Goal: Transaction & Acquisition: Purchase product/service

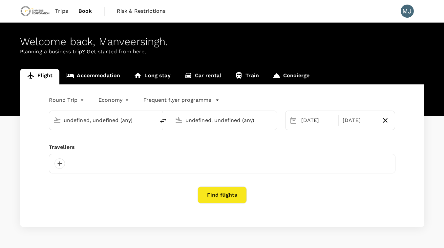
type input "[GEOGRAPHIC_DATA] ([GEOGRAPHIC_DATA])"
type input "Dunedin (DUD)"
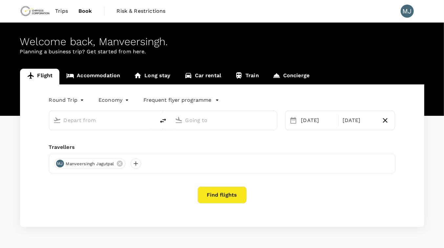
scroll to position [19, 0]
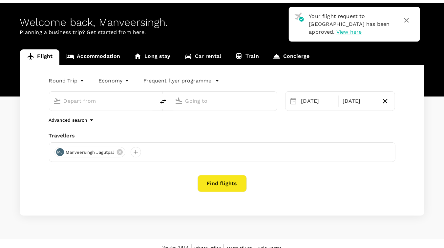
type input "Perth (PER)"
type input "Dunedin (DUD)"
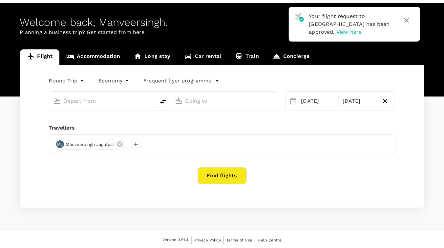
type input "Perth (PER)"
type input "Dunedin (DUD)"
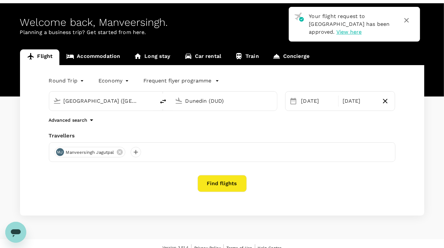
scroll to position [0, 0]
click at [361, 29] on span "View here" at bounding box center [348, 32] width 25 height 6
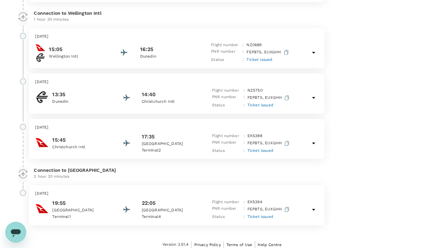
scroll to position [166, 0]
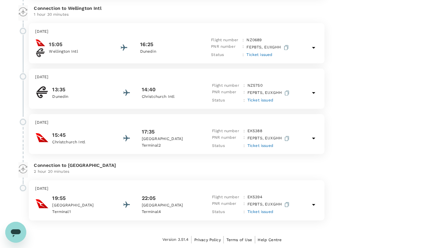
click at [84, 208] on p "[GEOGRAPHIC_DATA]" at bounding box center [81, 206] width 59 height 7
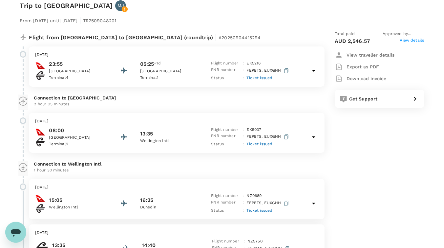
scroll to position [10, 0]
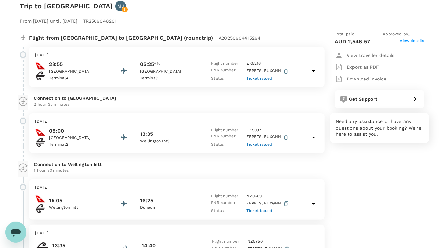
click at [389, 99] on div "Get Support" at bounding box center [377, 97] width 62 height 9
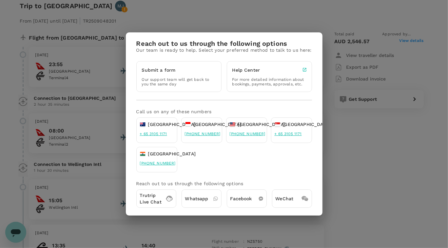
click at [153, 201] on p "Trutrip Live Chat" at bounding box center [151, 198] width 22 height 13
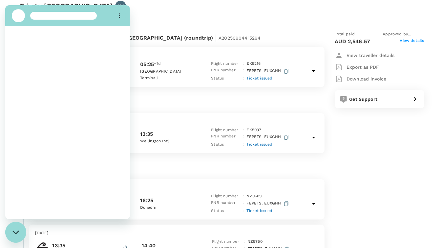
scroll to position [0, 0]
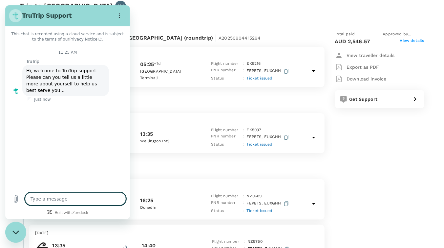
type textarea "x"
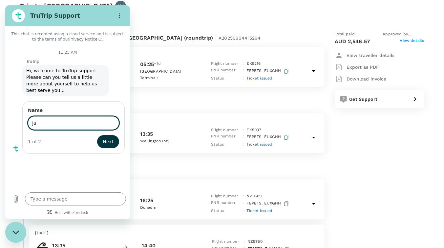
type input "j"
type input "manveersingh jagutpal"
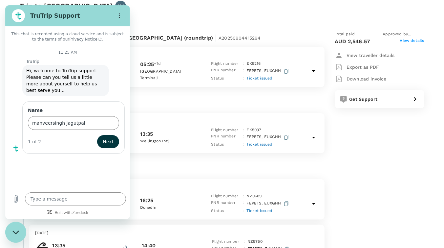
click at [119, 137] on div "1 of 2 Next" at bounding box center [73, 141] width 91 height 13
click at [109, 138] on span "Next" at bounding box center [108, 142] width 11 height 8
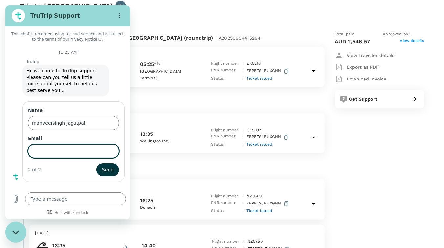
click at [83, 145] on input "Email" at bounding box center [73, 152] width 91 height 14
type input "[PERSON_NAME][EMAIL_ADDRESS][DOMAIN_NAME]"
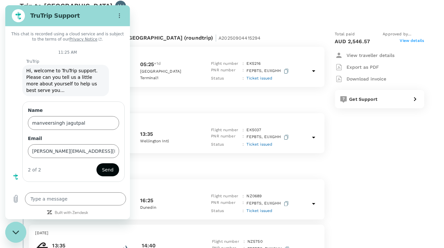
click at [111, 166] on span "Send" at bounding box center [107, 170] width 11 height 8
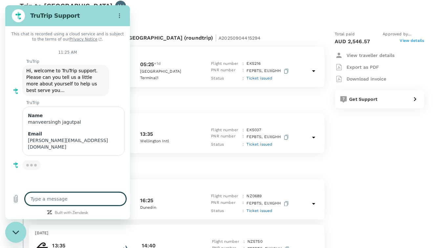
type textarea "x"
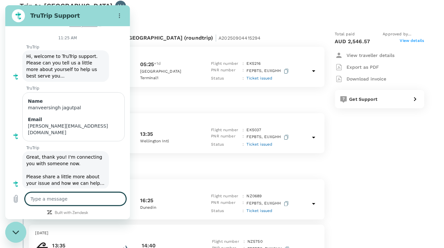
scroll to position [15, 0]
click at [80, 199] on textarea at bounding box center [75, 199] width 101 height 13
type textarea "I"
type textarea "x"
type textarea "I"
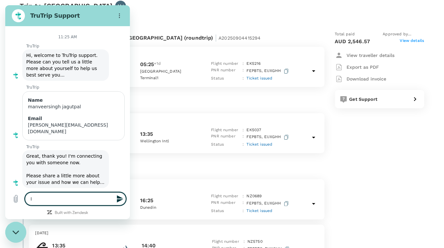
type textarea "x"
type textarea "I"
type textarea "x"
type textarea "I"
type textarea "x"
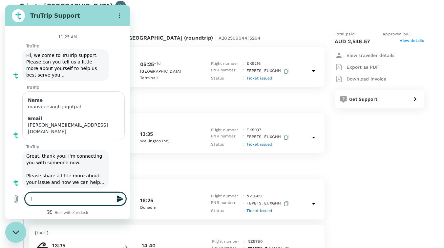
type textarea "I m"
type textarea "x"
type textarea "I mi"
type textarea "x"
type textarea "I mis"
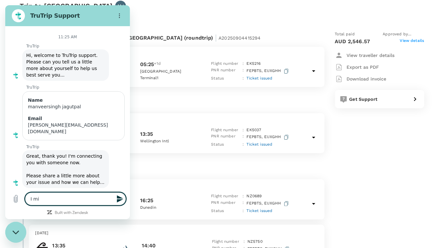
type textarea "x"
type textarea "I miss"
type textarea "x"
type textarea "I misse"
type textarea "x"
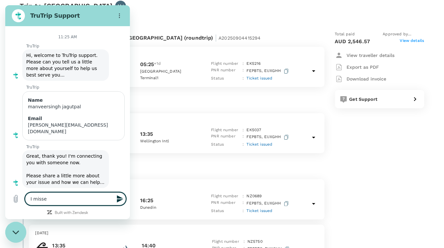
type textarea "I missed"
type textarea "x"
type textarea "I missed"
type textarea "x"
type textarea "I missed m"
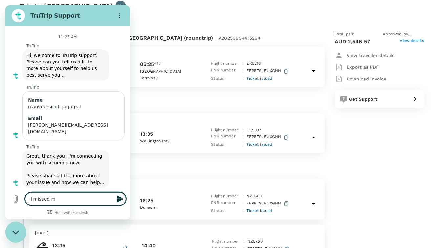
type textarea "x"
type textarea "I missed my"
type textarea "x"
type textarea "I missed my"
type textarea "x"
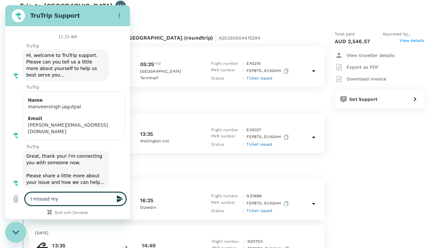
type textarea "I missed my f"
type textarea "x"
type textarea "I missed my fl"
type textarea "x"
type textarea "I missed my fli"
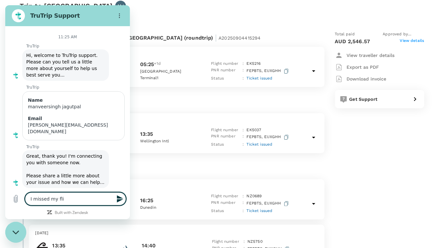
type textarea "x"
type textarea "I missed my flig"
type textarea "x"
type textarea "I missed my fligh"
type textarea "x"
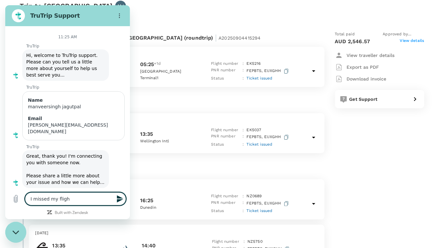
type textarea "I missed my flight"
type textarea "x"
type textarea "I missed my flight"
type textarea "x"
type textarea "I missed my flight t"
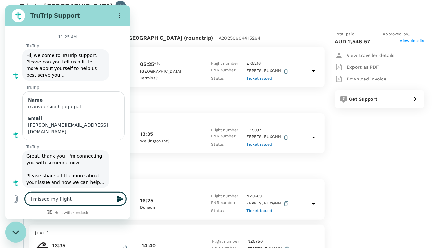
type textarea "x"
type textarea "I missed my flight to"
type textarea "x"
type textarea "I missed my flight to"
type textarea "x"
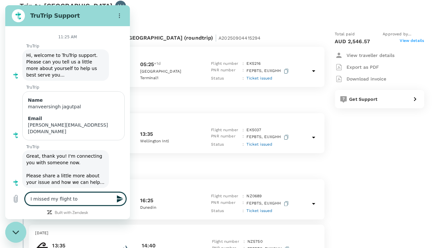
type textarea "I missed my flight to M"
type textarea "x"
type textarea "I missed my flight to Me"
type textarea "x"
type textarea "I missed my flight to Mel"
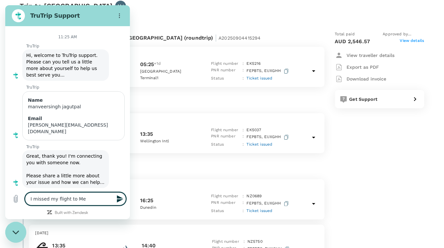
type textarea "x"
type textarea "I missed my flight to Melp"
type textarea "x"
type textarea "I missed my flight to Melpu"
type textarea "x"
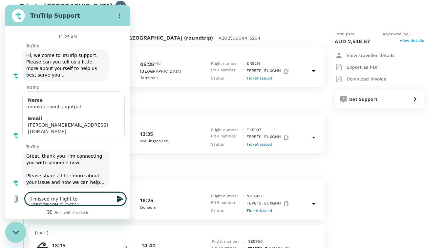
type textarea "I missed my flight to Melpur"
type textarea "x"
type textarea "I missed my flight to Melpurn"
type textarea "x"
type textarea "I missed my flight to Melpur"
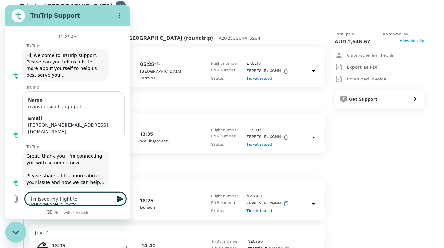
type textarea "x"
type textarea "I missed my flight to Melpu"
type textarea "x"
type textarea "I missed my flight to Melp"
type textarea "x"
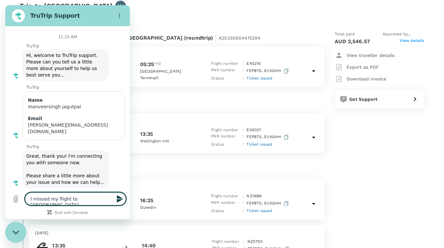
type textarea "I missed my flight to Mel"
type textarea "x"
type textarea "I missed my flight to Melb"
type textarea "x"
type textarea "I missed my flight to Melbo"
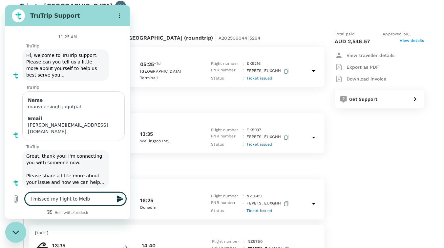
type textarea "x"
type textarea "I missed my flight to Melbou"
type textarea "x"
type textarea "I missed my flight to Melbour"
type textarea "x"
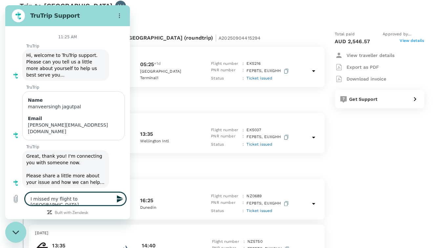
type textarea "I missed my flight to Melbourn"
type textarea "x"
type textarea "I missed my flight to Melbourne"
type textarea "x"
type textarea "I missed my flight to Melbourne"
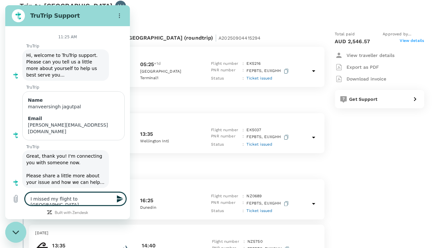
type textarea "x"
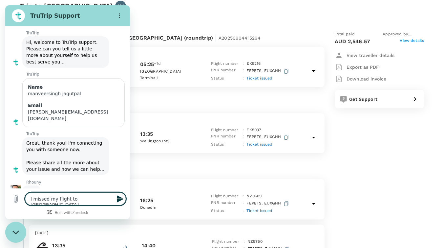
type textarea "I missed my flight to Melbourne d"
type textarea "x"
type textarea "I missed my flight to Melbourne du"
type textarea "x"
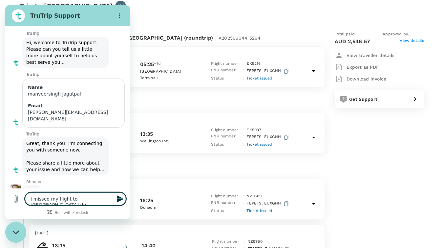
type textarea "I missed my flight to Melbourne dur"
type textarea "x"
type textarea "I missed my flight to Melbourne du"
type textarea "x"
type textarea "I missed my flight to Melbourne due"
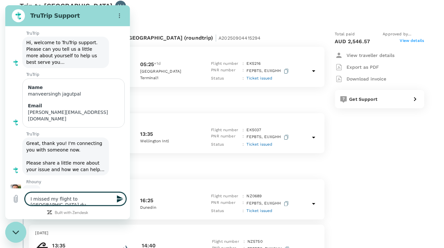
type textarea "x"
type textarea "I missed my flight to Melbourne due"
type textarea "x"
type textarea "I missed my flight to Melbourne due t"
type textarea "x"
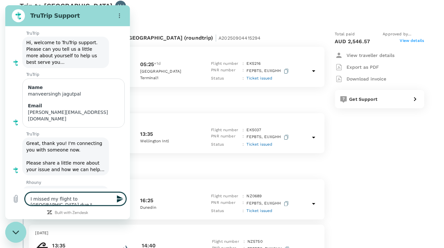
type textarea "I missed my flight to Melbourne due to"
type textarea "x"
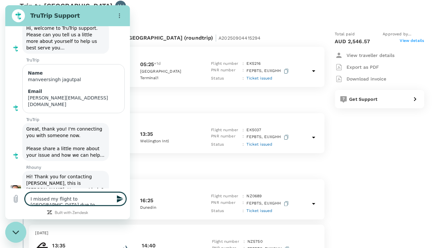
type textarea "I missed my flight to Melbourne due to"
type textarea "x"
type textarea "I missed my flight to Melbourne due to A"
type textarea "x"
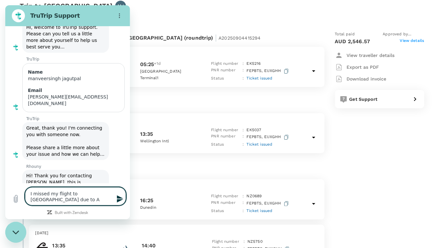
type textarea "I missed my flight to Melbourne due to Ai"
type textarea "x"
type textarea "I missed my flight to Melbourne due to Air"
type textarea "x"
type textarea "I missed my flight to Melbourne due to Air"
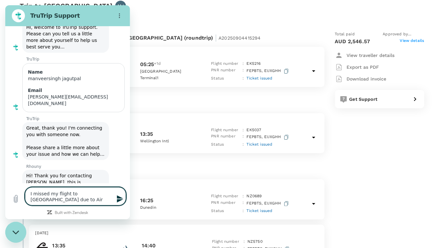
type textarea "x"
type textarea "I missed my flight to Melbourne due to Air N"
type textarea "x"
type textarea "I missed my flight to Melbourne due to Air Ne"
type textarea "x"
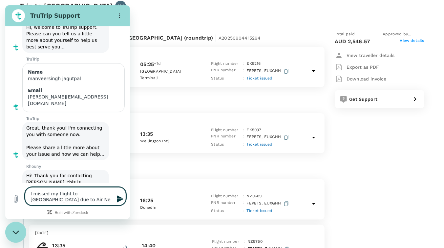
type textarea "I missed my flight to Melbourne due to Air New"
type textarea "x"
type textarea "I missed my flight to Melbourne due to Air Newl"
type textarea "x"
type textarea "I missed my flight to Melbourne due to Air Newla"
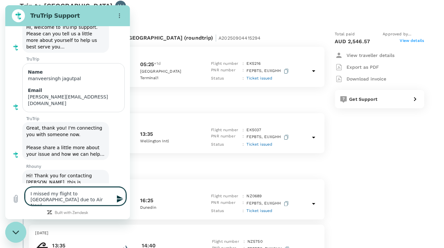
type textarea "x"
type textarea "I missed my flight to Melbourne due to Air Newlan"
type textarea "x"
type textarea "I missed my flight to Melbourne due to Air Newland"
type textarea "x"
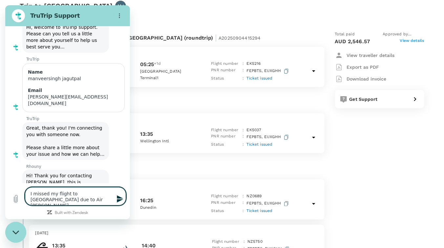
type textarea "I missed my flight to Melbourne due to Air Newland"
type textarea "x"
type textarea "I missed my flight to Melbourne due to Air Newland f"
type textarea "x"
type textarea "I missed my flight to Melbourne due to Air Newland fl"
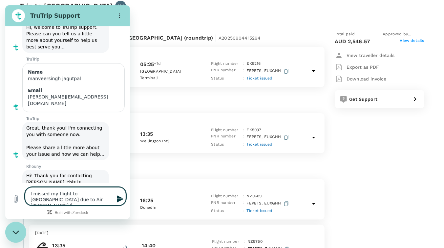
type textarea "x"
type textarea "I missed my flight to Melbourne due to Air Newland fli"
type textarea "x"
type textarea "I missed my flight to Melbourne due to Air Newland flig"
type textarea "x"
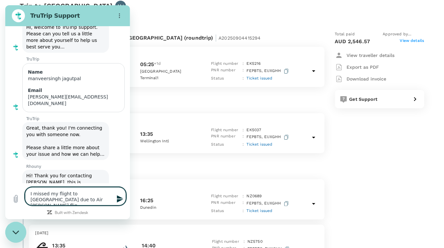
type textarea "I missed my flight to Melbourne due to Air Newland fligh"
type textarea "x"
type textarea "I missed my flight to Melbourne due to Air Newland flight"
type textarea "x"
type textarea "I missed my flight to Melbourne due to Air Newland flight"
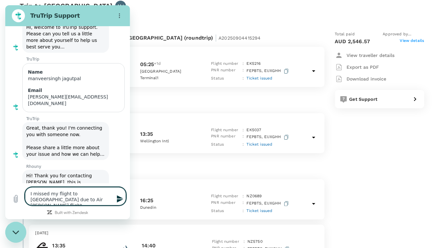
type textarea "x"
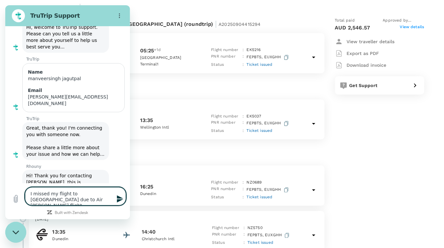
scroll to position [24, 0]
type textarea "I missed my flight to Melbourne due to Air Newland flight n"
type textarea "x"
type textarea "I missed my flight to Melbourne due to Air Newland flight nz"
type textarea "x"
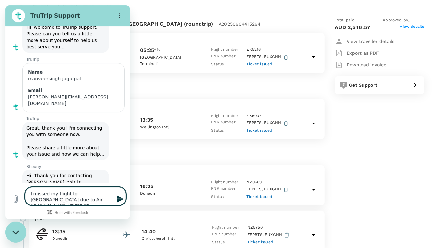
type textarea "I missed my flight to Melbourne due to Air Newland flight nz5"
type textarea "x"
type textarea "I missed my flight to Melbourne due to Air Newland flight nz57"
type textarea "x"
type textarea "I missed my flight to Melbourne due to Air Newland flight nz575"
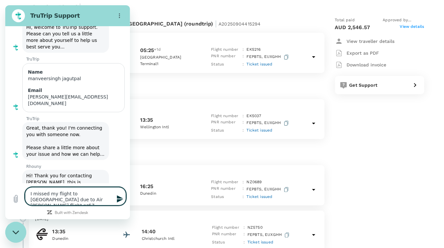
type textarea "x"
type textarea "I missed my flight to Melbourne due to Air Newland flight nz5750"
type textarea "x"
type textarea "I missed my flight to Melbourne due to Air Newland flight nz5750"
type textarea "x"
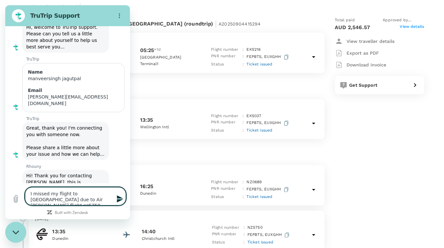
type textarea "I missed my flight to Melbourne due to Air Newland flight nz5750 b"
type textarea "x"
type textarea "I missed my flight to Melbourne due to Air Newland flight nz5750 be"
type textarea "x"
type textarea "I missed my flight to Melbourne due to Air Newland flight nz5750 bei"
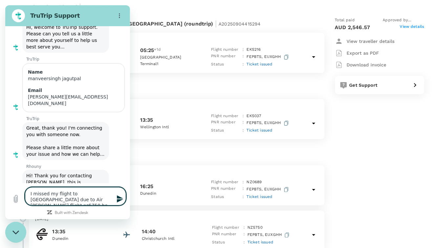
type textarea "x"
type textarea "I missed my flight to Melbourne due to Air Newland flight nz5750 bein"
type textarea "x"
type textarea "I missed my flight to Melbourne due to Air Newland flight nz5750 being"
type textarea "x"
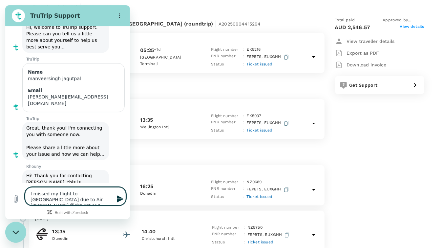
type textarea "I missed my flight to Melbourne due to Air Newland flight nz5750 being"
type textarea "x"
type textarea "I missed my flight to Melbourne due to Air Newland flight nz5750 being l"
type textarea "x"
type textarea "I missed my flight to Melbourne due to Air Newland flight nz5750 being la"
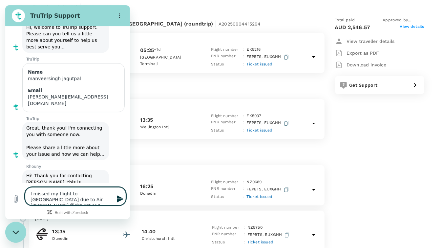
type textarea "x"
type textarea "I missed my flight to Melbourne due to Air Newland flight nz5750 being lat"
type textarea "x"
type textarea "I missed my flight to Melbourne due to Air Newland flight nz5750 being late"
type textarea "x"
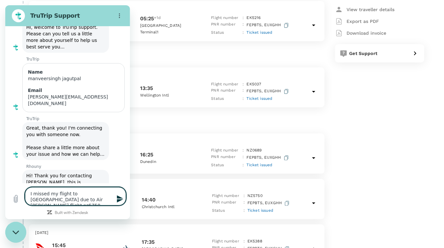
scroll to position [55, 0]
click at [96, 196] on textarea "I missed my flight to Melbourne due to Air Newland flight nz5750 being late" at bounding box center [75, 197] width 101 height 18
type textarea "I missed my flight to Melbourne edue to Air Newland flight nz5750 being late"
type textarea "x"
type textarea "I missed my flight to Melbourne ekdue to Air Newland flight nz5750 being late"
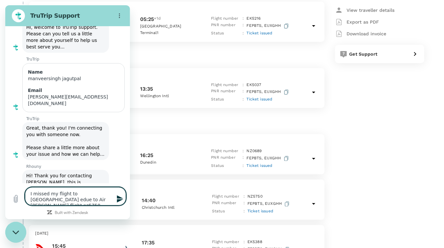
type textarea "x"
type textarea "I missed my flight to Melbourne ek5due to Air Newland flight nz5750 being late"
type textarea "x"
type textarea "I missed my flight to Melbourne ek53due to Air Newland flight nz5750 being late"
type textarea "x"
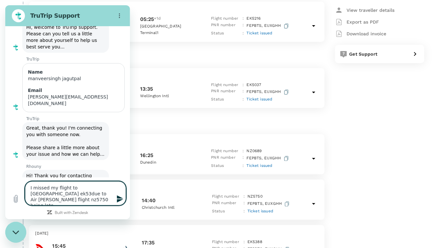
type textarea "I missed my flight to Melbourne ek538due to Air Newland flight nz5750 being late"
type textarea "x"
type textarea "I missed my flight to Melbourne ek5388due to Air Newland flight nz5750 being la…"
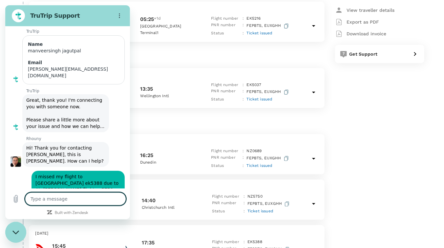
scroll to position [72, 0]
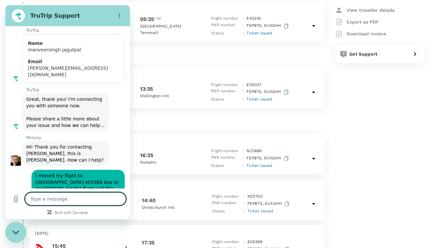
click at [75, 202] on textarea at bounding box center [75, 199] width 101 height 13
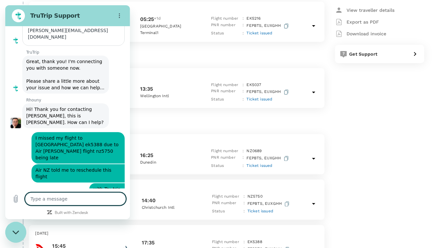
scroll to position [145, 0]
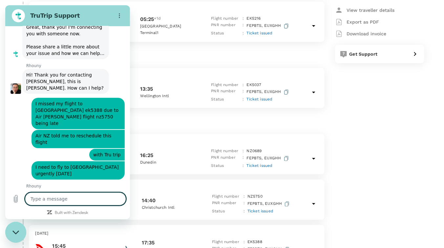
click at [75, 197] on textarea at bounding box center [75, 199] width 101 height 13
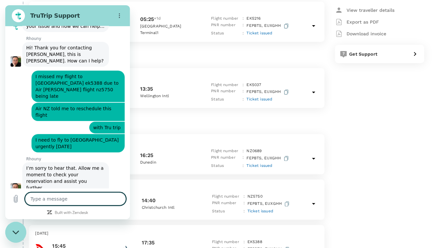
scroll to position [173, 0]
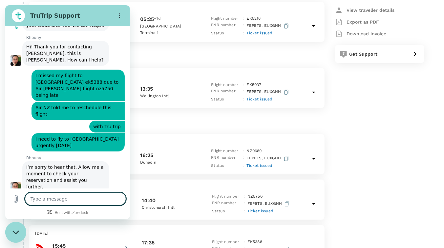
click at [99, 195] on textarea at bounding box center [75, 199] width 101 height 13
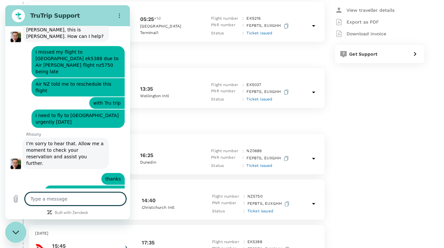
scroll to position [198, 0]
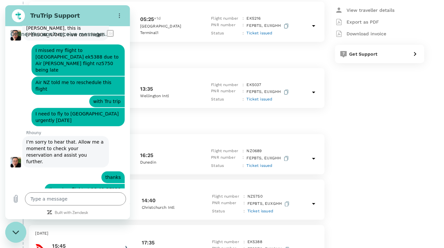
click at [113, 36] on icon "Refresh connection" at bounding box center [110, 33] width 5 height 5
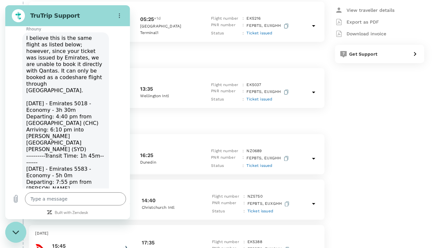
scroll to position [396, 0]
click at [62, 197] on textarea at bounding box center [75, 199] width 101 height 13
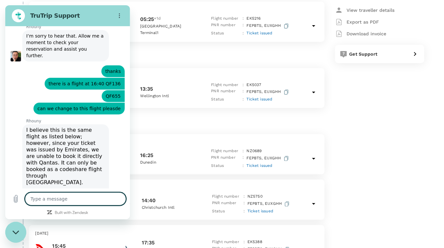
scroll to position [437, 0]
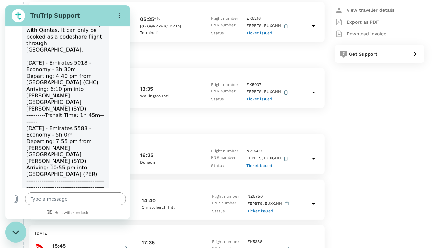
click at [67, 125] on div "I believe this is the same flight as listed below; however, since your ticket w…" at bounding box center [65, 112] width 79 height 236
click at [125, 16] on button "Options menu" at bounding box center [119, 15] width 13 height 13
click at [47, 205] on textarea at bounding box center [75, 199] width 101 height 13
click at [53, 198] on textarea at bounding box center [75, 199] width 101 height 13
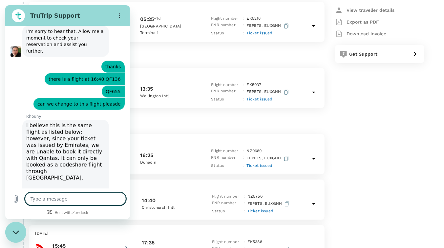
scroll to position [450, 0]
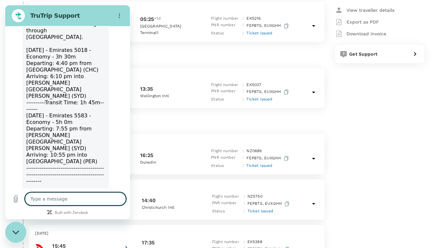
click at [42, 202] on textarea at bounding box center [75, 199] width 101 height 13
click at [70, 196] on textarea at bounding box center [75, 199] width 101 height 13
click at [92, 17] on h2 "TruTrip Support" at bounding box center [70, 16] width 80 height 8
click at [119, 20] on button "Options menu" at bounding box center [119, 15] width 13 height 13
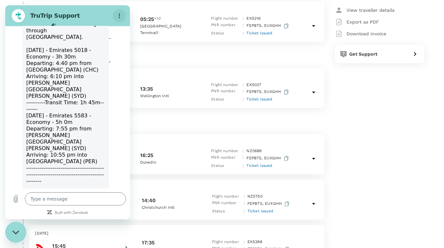
click at [119, 20] on button "Options menu" at bounding box center [119, 15] width 13 height 13
click at [101, 13] on h2 "TruTrip Support" at bounding box center [70, 16] width 80 height 8
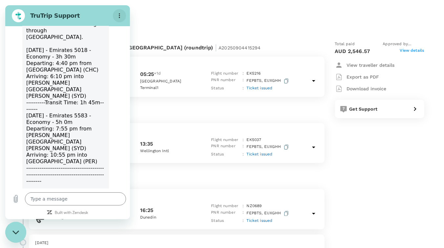
click at [119, 18] on circle "Options menu" at bounding box center [119, 17] width 1 height 1
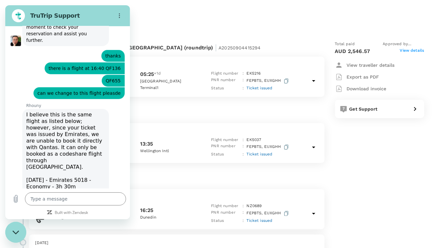
scroll to position [264, 0]
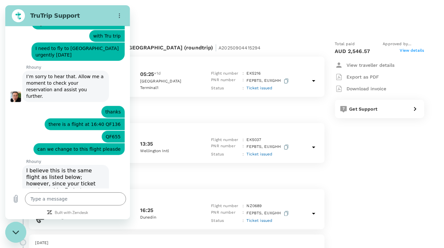
click at [34, 118] on div "This chat is recorded using a cloud service and is subject to the terms of our …" at bounding box center [67, 107] width 125 height 163
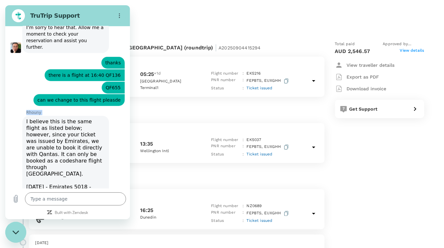
scroll to position [450, 0]
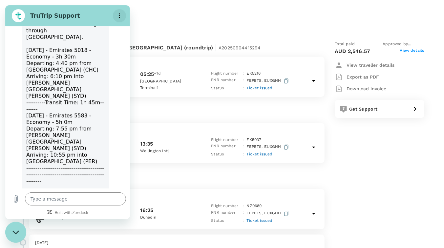
click at [121, 14] on icon "Options menu" at bounding box center [119, 15] width 5 height 5
click at [44, 203] on textarea at bounding box center [75, 199] width 101 height 13
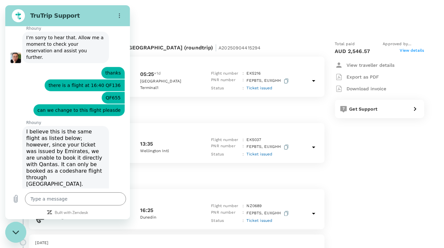
scroll to position [300, 0]
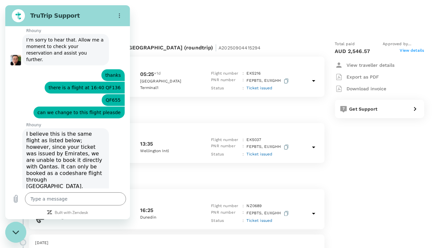
click at [89, 15] on h2 "TruTrip Support" at bounding box center [70, 16] width 80 height 8
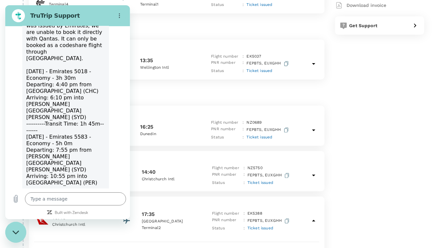
scroll to position [462, 0]
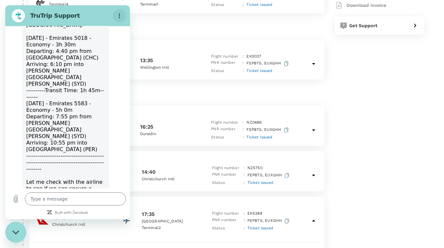
click at [119, 17] on icon "Options menu" at bounding box center [119, 15] width 5 height 5
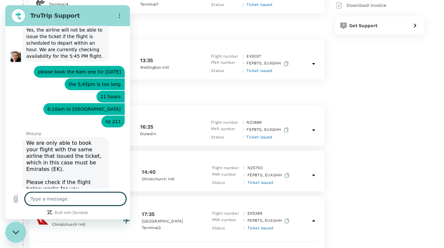
scroll to position [748, 0]
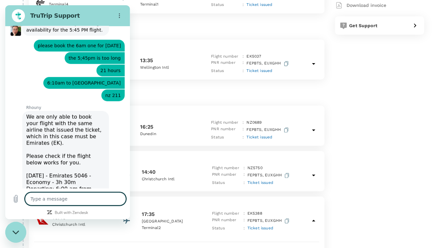
click at [59, 197] on textarea at bounding box center [75, 199] width 101 height 13
click at [77, 201] on textarea at bounding box center [75, 199] width 101 height 13
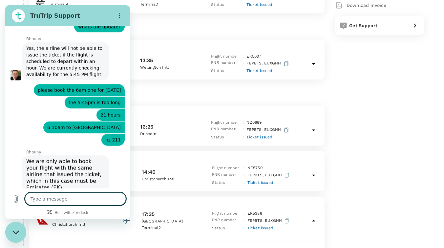
scroll to position [776, 0]
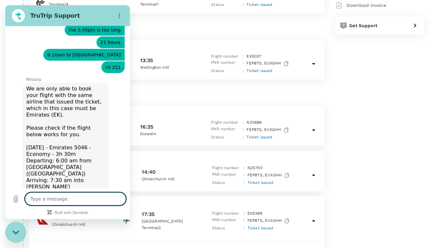
click at [48, 204] on textarea at bounding box center [75, 199] width 101 height 13
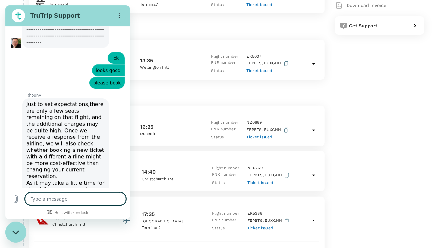
scroll to position [1020, 0]
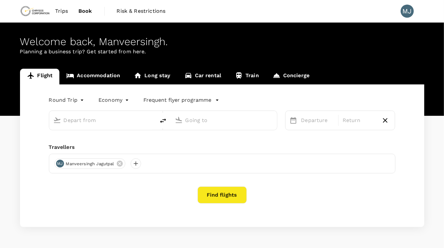
click at [133, 120] on input "text" at bounding box center [103, 120] width 78 height 10
type input "c"
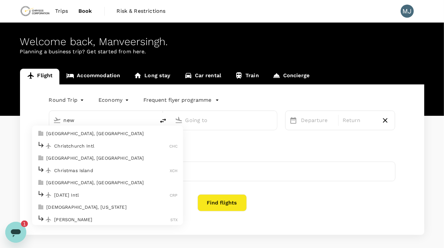
type input "Perth (PER)"
type input "Dunedin (DUD)"
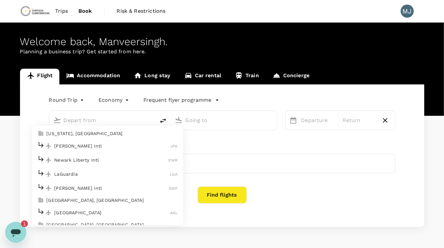
type input "[GEOGRAPHIC_DATA] ([GEOGRAPHIC_DATA])"
type input "Dunedin (DUD)"
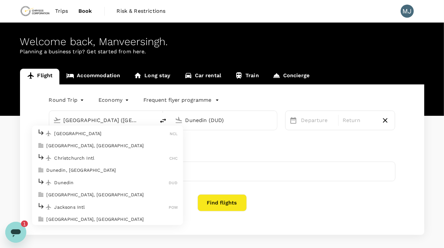
scroll to position [104, 0]
click at [118, 122] on input "[GEOGRAPHIC_DATA] ([GEOGRAPHIC_DATA])" at bounding box center [103, 120] width 78 height 10
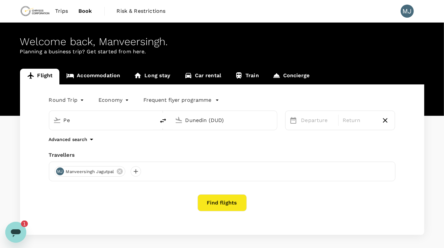
type input "P"
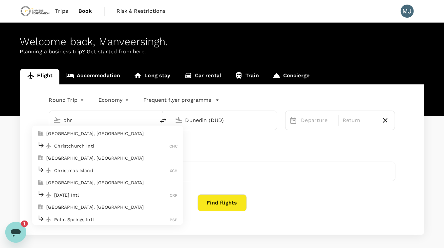
click at [97, 147] on p "Christchurch Intl" at bounding box center [111, 146] width 115 height 7
type input "Christchurch Intl (CHC)"
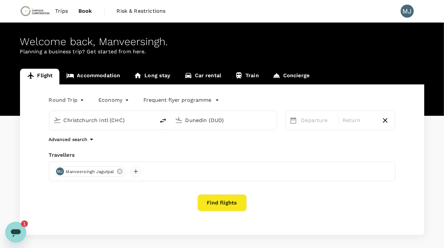
click at [223, 118] on input "Dunedin (DUD)" at bounding box center [224, 120] width 78 height 10
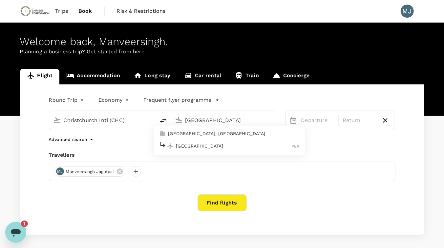
click at [200, 146] on p "[GEOGRAPHIC_DATA]" at bounding box center [233, 146] width 115 height 7
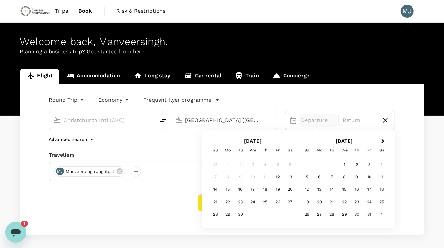
type input "[GEOGRAPHIC_DATA] ([GEOGRAPHIC_DATA])"
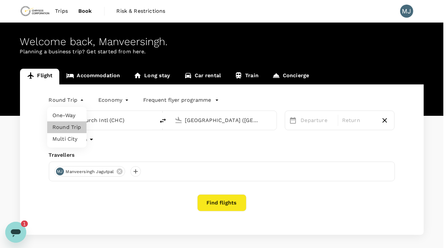
click at [71, 99] on body "Trips Book Risk & Restrictions MJ Welcome back , Manveersingh . Planning a busi…" at bounding box center [224, 138] width 448 height 277
click at [66, 115] on li "One-Way" at bounding box center [66, 116] width 39 height 12
type input "oneway"
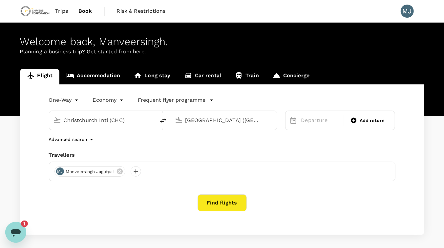
click at [312, 128] on div "Departure Add return" at bounding box center [340, 121] width 110 height 20
click at [311, 123] on p "Departure" at bounding box center [320, 121] width 39 height 8
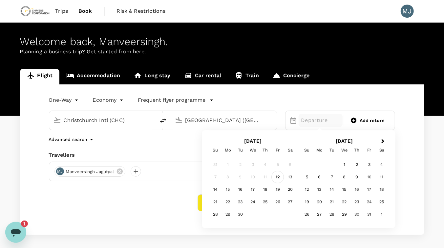
click at [278, 176] on div "12" at bounding box center [277, 177] width 12 height 12
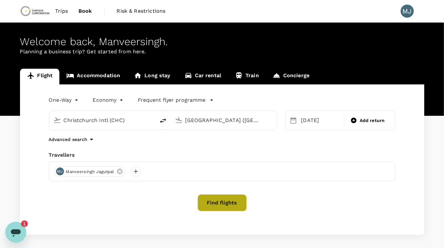
click at [233, 205] on button "Find flights" at bounding box center [221, 203] width 49 height 17
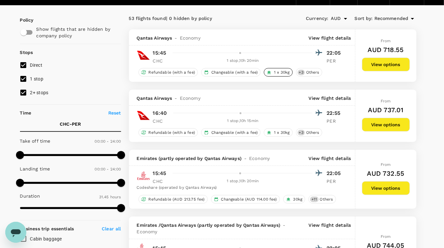
scroll to position [40, 0]
click at [335, 38] on p "View flight details" at bounding box center [329, 38] width 42 height 7
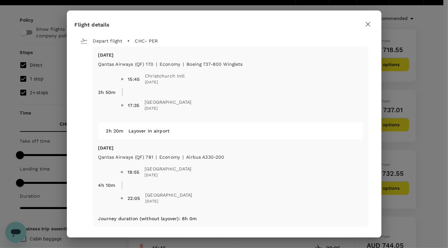
click at [367, 26] on icon "button" at bounding box center [368, 24] width 8 height 8
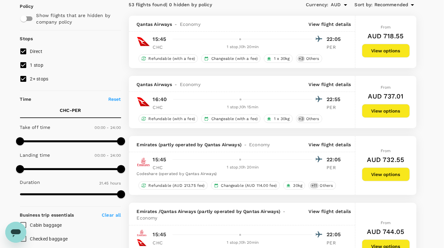
scroll to position [53, 0]
click at [320, 88] on div "Qantas Airways - Economy View flight details" at bounding box center [242, 84] width 226 height 16
click at [320, 86] on p "View flight details" at bounding box center [329, 84] width 42 height 7
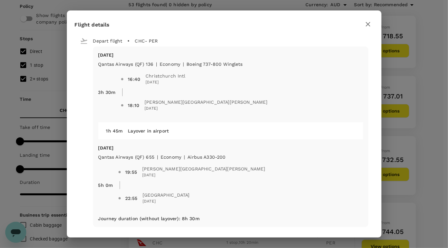
click at [367, 25] on icon "button" at bounding box center [368, 24] width 5 height 5
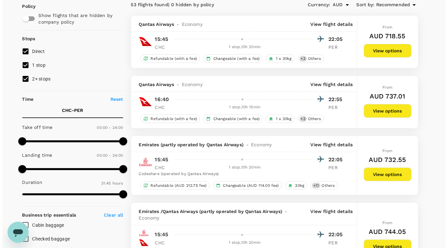
scroll to position [58, 0]
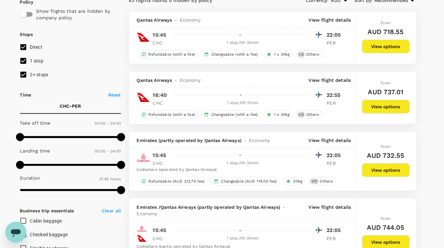
click at [331, 81] on p "View flight details" at bounding box center [329, 80] width 42 height 7
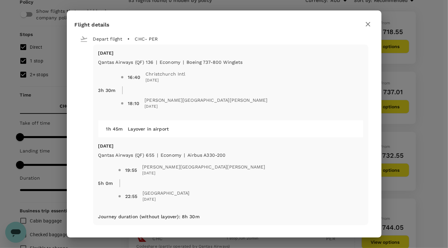
scroll to position [0, 0]
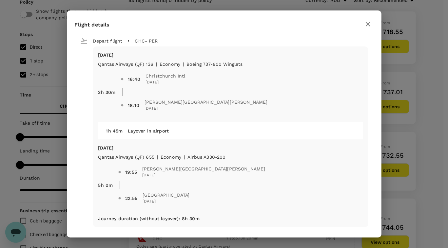
click at [369, 23] on icon "button" at bounding box center [368, 24] width 5 height 5
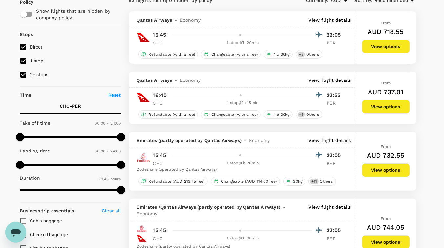
click at [322, 81] on p "View flight details" at bounding box center [329, 80] width 42 height 7
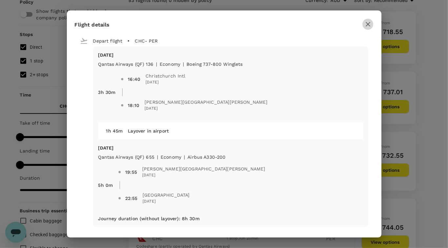
click at [371, 23] on icon "button" at bounding box center [368, 24] width 8 height 8
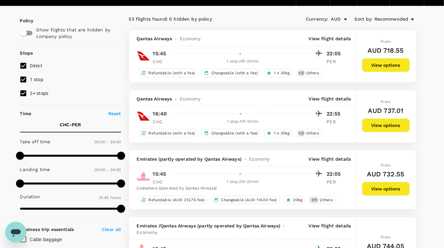
scroll to position [41, 0]
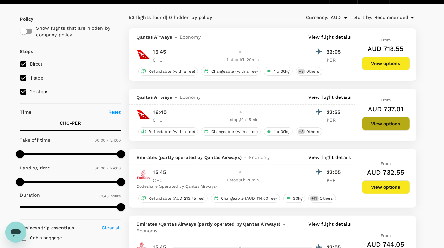
click at [376, 120] on button "View options" at bounding box center [386, 124] width 48 height 14
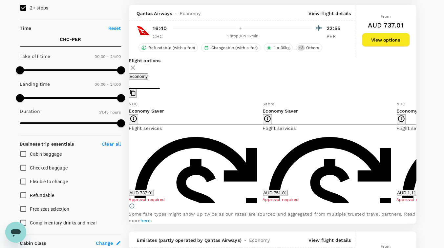
scroll to position [129, 0]
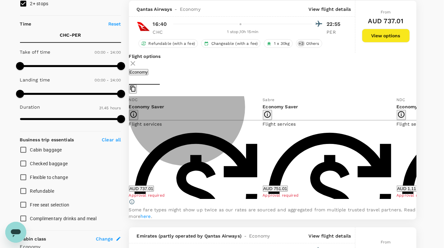
click at [154, 192] on button "AUD 737.01" at bounding box center [141, 189] width 25 height 6
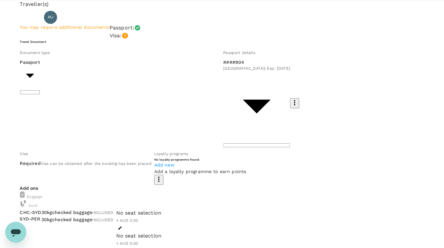
scroll to position [71, 0]
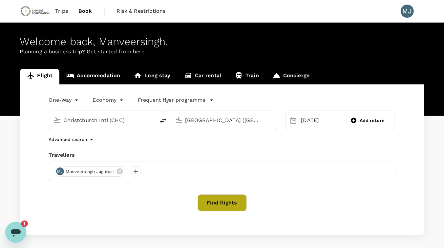
click at [225, 199] on button "Find flights" at bounding box center [221, 203] width 49 height 17
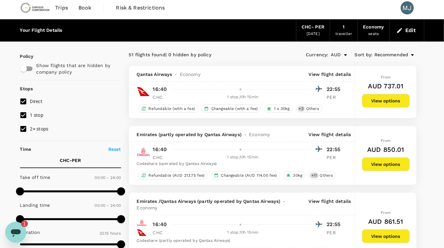
scroll to position [2, 0]
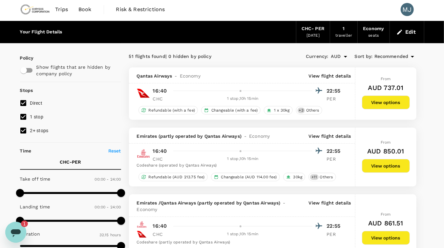
click at [410, 56] on icon at bounding box center [412, 57] width 8 height 8
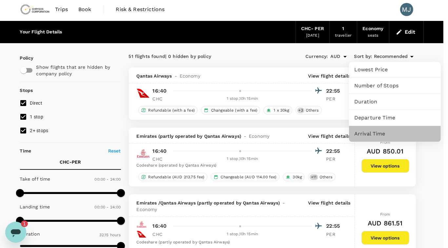
click at [369, 133] on span "Arrival Time" at bounding box center [394, 134] width 81 height 8
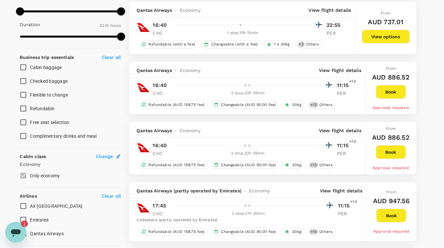
scroll to position [258, 0]
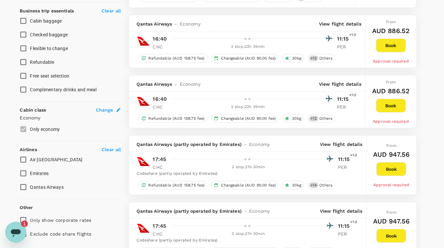
click at [247, 158] on div at bounding box center [245, 160] width 4 height 4
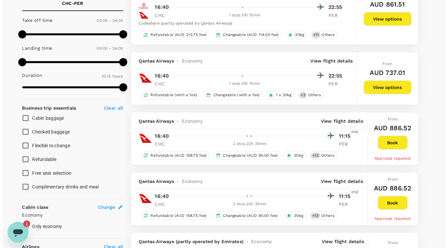
scroll to position [161, 0]
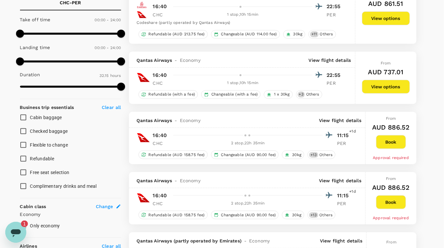
click at [332, 120] on p "View flight details" at bounding box center [340, 120] width 42 height 7
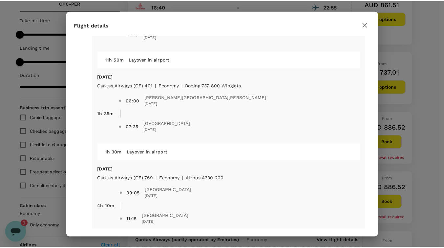
scroll to position [95, 0]
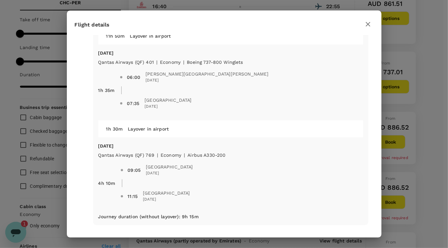
click at [369, 23] on icon "button" at bounding box center [368, 24] width 5 height 5
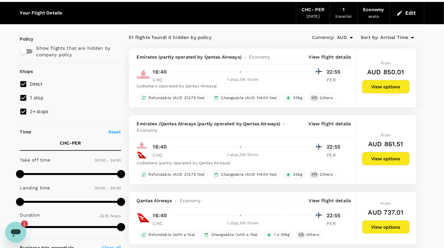
scroll to position [0, 0]
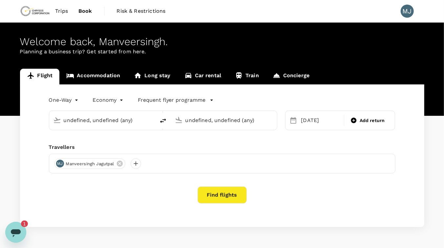
type input "Christchurch Intl (CHC)"
type input "Perth (PER)"
type input "Christchurch Intl (CHC)"
type input "Perth (PER)"
type input "Christchurch Intl (CHC)"
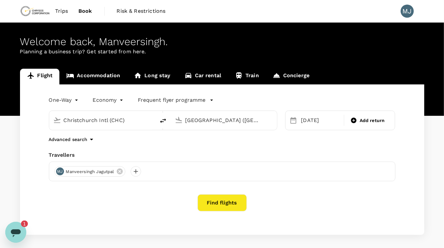
click at [219, 123] on input "Perth (PER)" at bounding box center [224, 120] width 78 height 10
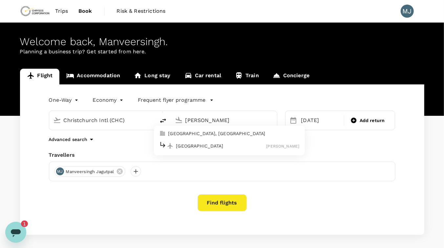
click at [208, 140] on li "Melbourne MEL" at bounding box center [228, 146] width 151 height 14
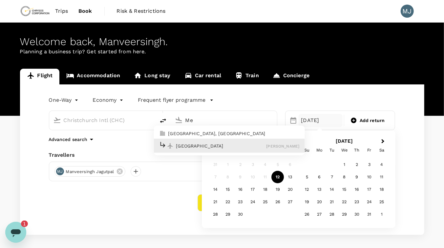
type input "M"
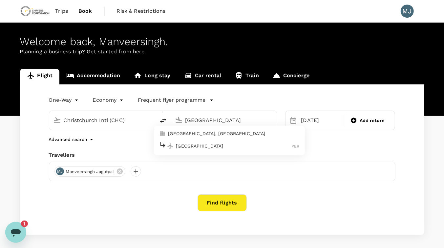
click at [183, 147] on p "[GEOGRAPHIC_DATA]" at bounding box center [233, 146] width 115 height 7
type input "Perth (PER)"
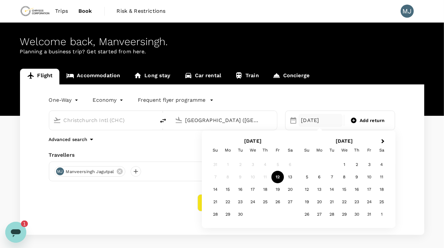
click at [279, 176] on div "12" at bounding box center [277, 177] width 12 height 12
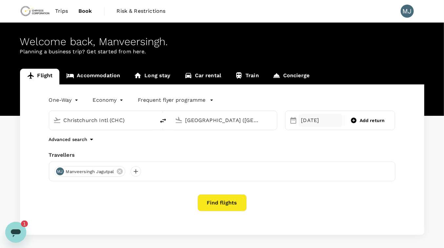
click at [312, 121] on div "12 Sep" at bounding box center [320, 120] width 44 height 13
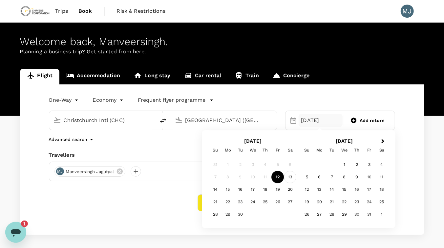
click at [291, 182] on div "13" at bounding box center [290, 177] width 12 height 12
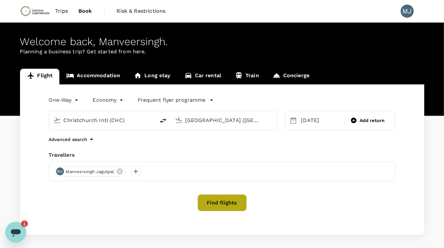
click at [240, 207] on button "Find flights" at bounding box center [221, 203] width 49 height 17
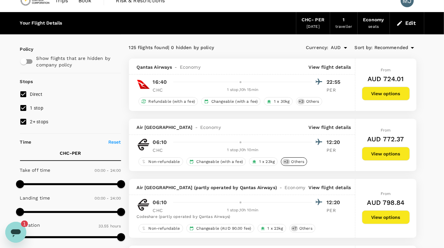
scroll to position [10, 0]
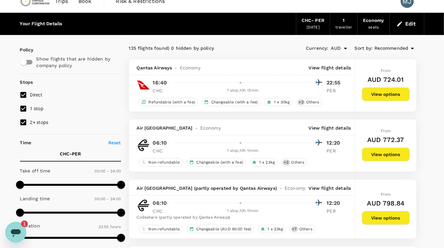
click at [14, 230] on icon "Open messaging window, 1 unread message" at bounding box center [16, 233] width 10 height 8
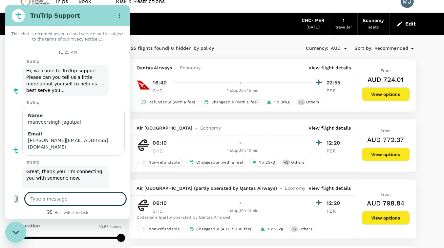
scroll to position [520, 0]
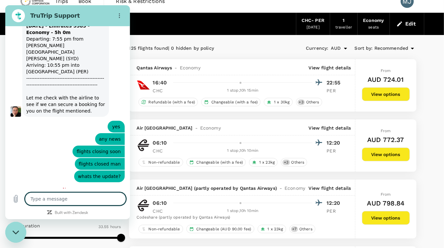
click at [85, 197] on textarea at bounding box center [75, 199] width 101 height 13
type textarea "p"
type textarea "x"
type textarea "pl"
type textarea "x"
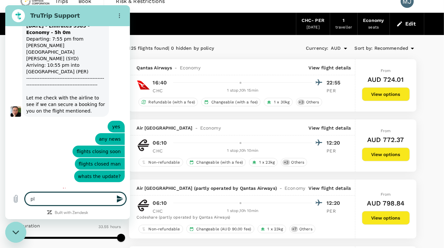
type textarea "ple"
type textarea "x"
type textarea "plea"
type textarea "x"
type textarea "pleas"
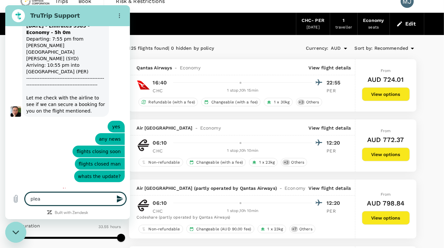
type textarea "x"
type textarea "please"
type textarea "x"
type textarea "please"
type textarea "x"
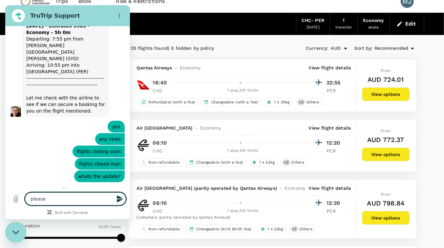
type textarea "please b"
type textarea "x"
type textarea "please bo"
type textarea "x"
type textarea "please boo"
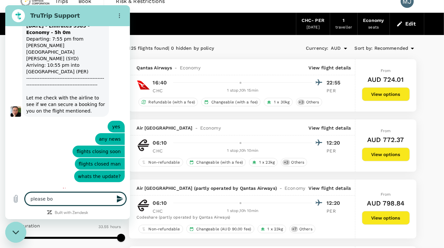
type textarea "x"
type textarea "please book"
type textarea "x"
type textarea "please book"
type textarea "x"
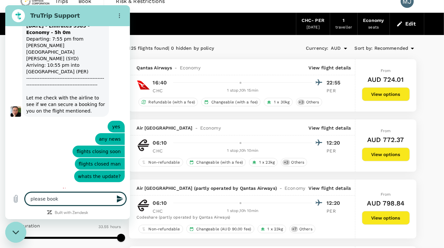
type textarea "please book t"
type textarea "x"
type textarea "please book th"
type textarea "x"
type textarea "please book the"
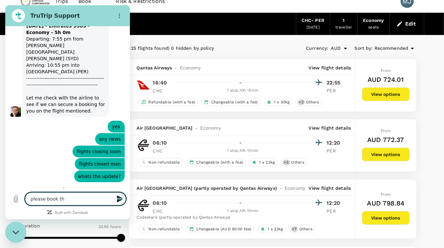
type textarea "x"
type textarea "please book the"
type textarea "x"
type textarea "please book the 6"
type textarea "x"
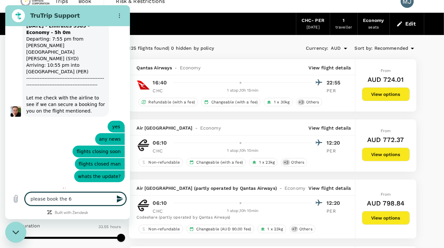
type textarea "please book the 6a"
type textarea "x"
type textarea "please book the 6am"
type textarea "x"
type textarea "please book the 6am"
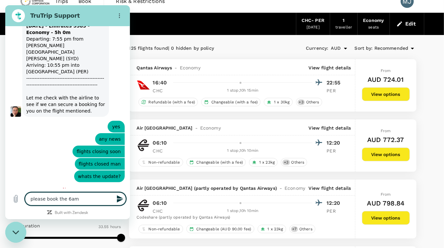
type textarea "x"
type textarea "please book the 6am o"
type textarea "x"
type textarea "please book the 6am on"
type textarea "x"
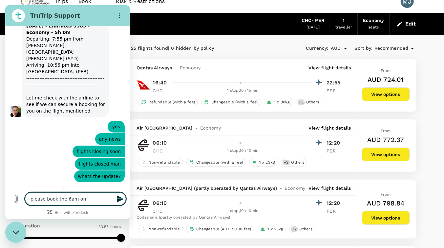
type textarea "please book the 6am one"
type textarea "x"
type textarea "please book the 6am one"
type textarea "x"
type textarea "please book the 6am one f"
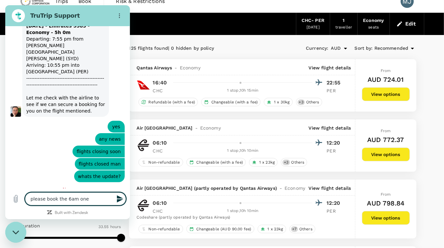
type textarea "x"
type textarea "please book the 6am one fo"
type textarea "x"
type textarea "please book the 6am one for"
type textarea "x"
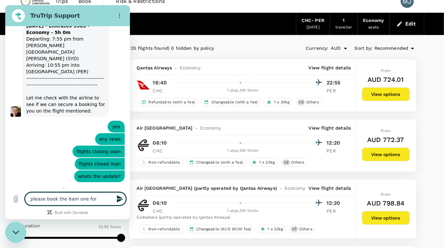
type textarea "please book the 6am one for"
type textarea "x"
type textarea "please book the 6am one for t"
type textarea "x"
type textarea "please book the 6am one for to"
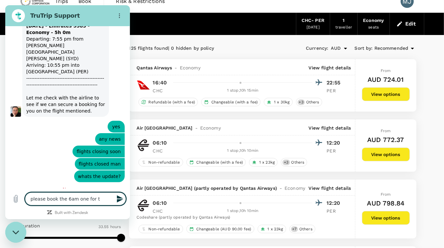
type textarea "x"
type textarea "please book the 6am one for tom"
type textarea "x"
type textarea "please book the 6am one for tomo"
type textarea "x"
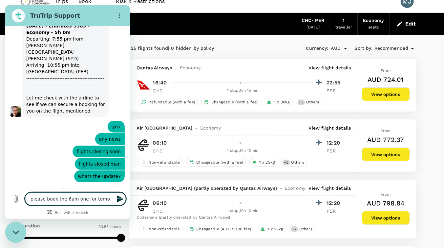
type textarea "please book the 6am one for tomor"
type textarea "x"
type textarea "please book the 6am one for tomorr"
type textarea "x"
type textarea "please book the 6am one for tomorro"
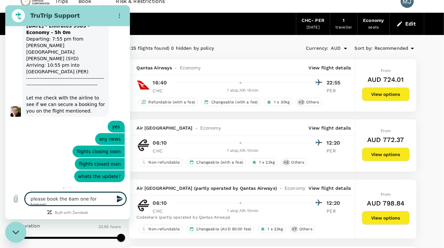
type textarea "x"
type textarea "please book the 6am one for [DATE]"
type textarea "x"
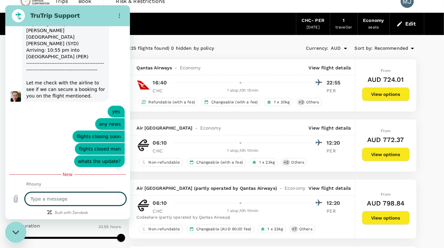
type textarea "x"
type textarea "t"
type textarea "x"
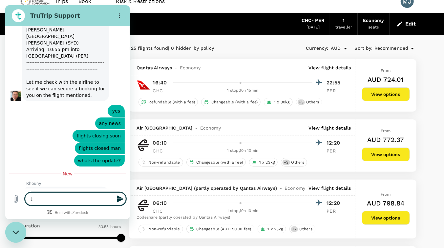
type textarea "th"
type textarea "x"
type textarea "the"
type textarea "x"
type textarea "the"
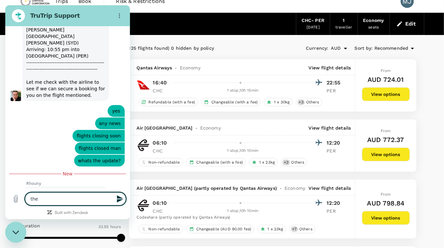
type textarea "x"
type textarea "the 5"
type textarea "x"
type textarea "the 5;"
type textarea "x"
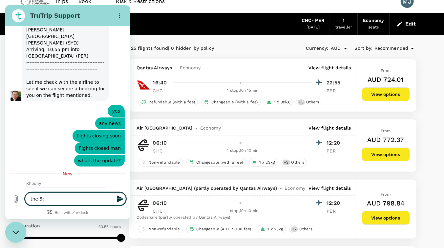
type textarea "the 5;4"
type textarea "x"
type textarea "the 5;45"
type textarea "x"
type textarea "the 5;45"
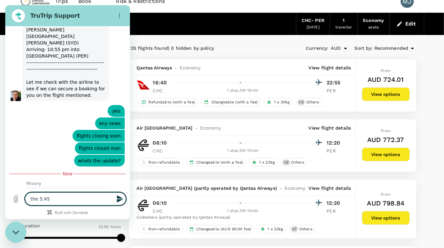
type textarea "x"
type textarea "the 5;45"
type textarea "x"
type textarea "the 5;45p"
type textarea "x"
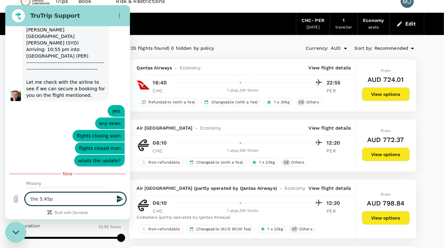
type textarea "the 5;45pm"
type textarea "x"
type textarea "the 5;45pm"
type textarea "x"
type textarea "the 5;45pm i"
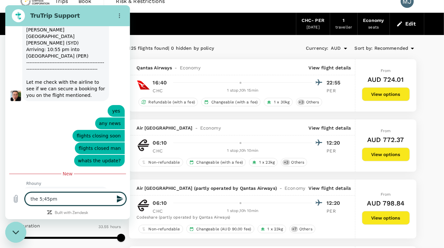
type textarea "x"
type textarea "the 5;45pm is"
type textarea "x"
type textarea "the 5;45pm is"
type textarea "x"
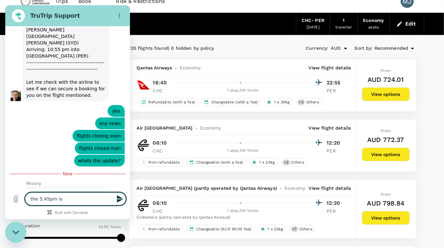
type textarea "the 5;45pm is l"
type textarea "x"
type textarea "the 5;45pm is"
type textarea "x"
type textarea "the 5;45pm is t"
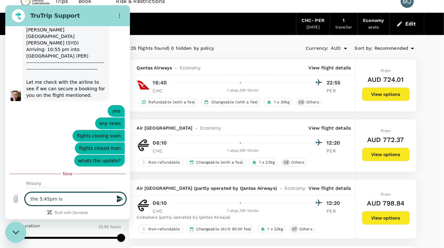
type textarea "x"
type textarea "the 5;45pm is to"
type textarea "x"
type textarea "the 5;45pm is too"
type textarea "x"
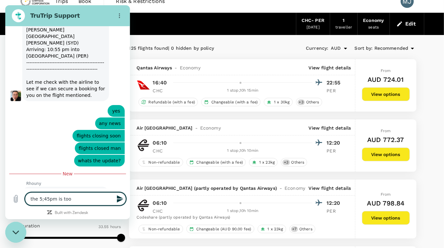
type textarea "the 5;45pm is tool"
type textarea "x"
type textarea "the 5;45pm is too"
type textarea "x"
type textarea "the 5;45pm is too"
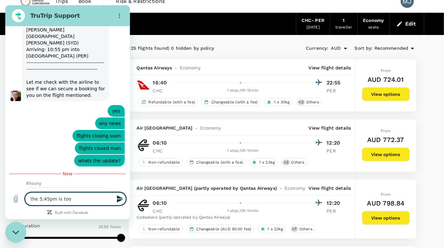
type textarea "x"
type textarea "the 5;45pm is too l"
type textarea "x"
type textarea "the 5;45pm is too lo"
type textarea "x"
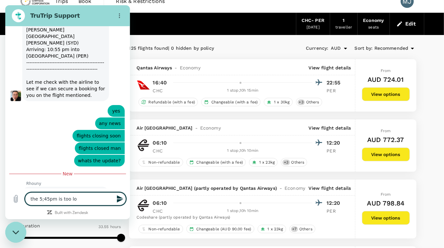
type textarea "the 5;45pm is too lon"
type textarea "x"
type textarea "the 5;45pm is too long"
type textarea "x"
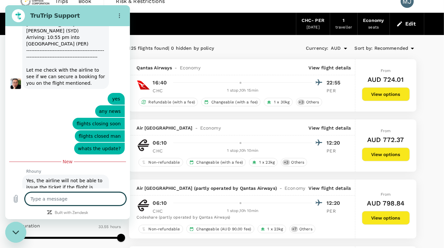
type textarea "x"
type textarea "2"
type textarea "x"
type textarea "21"
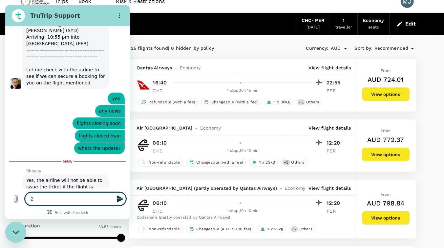
type textarea "x"
type textarea "21"
type textarea "x"
type textarea "21 h"
type textarea "x"
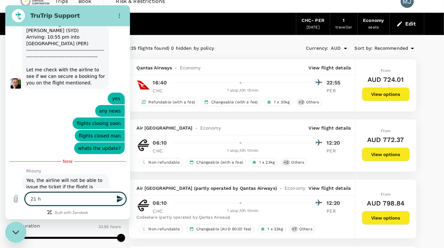
type textarea "21 ho"
type textarea "x"
type textarea "21 hou"
type textarea "x"
type textarea "21 hour"
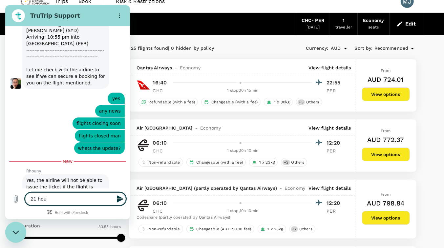
type textarea "x"
type textarea "21 hours"
type textarea "x"
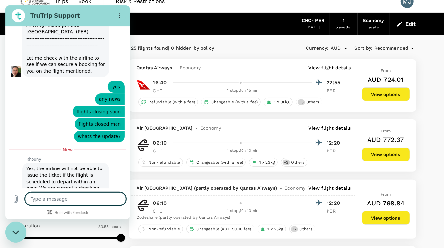
type textarea "x"
click at [69, 204] on textarea at bounding box center [75, 199] width 101 height 13
type textarea "6"
type textarea "x"
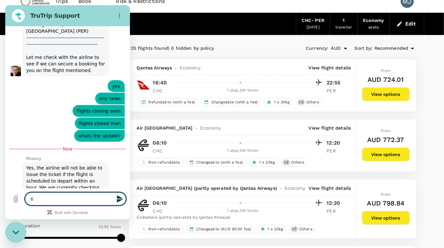
type textarea "6:"
type textarea "x"
type textarea "6:1"
type textarea "x"
type textarea "6:10"
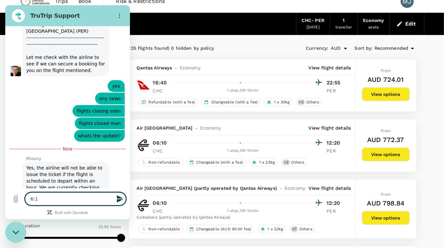
type textarea "x"
type textarea "6:10a"
type textarea "x"
type textarea "6:10am"
type textarea "x"
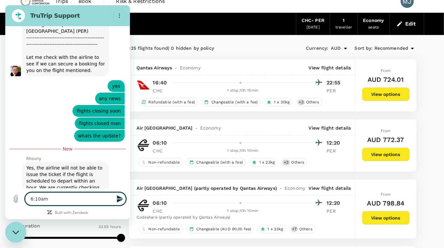
type textarea "6:10am"
type textarea "x"
type textarea "6:10am t"
type textarea "x"
type textarea "6:10am to"
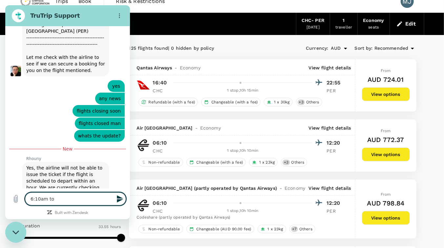
type textarea "x"
type textarea "6:10am to"
type textarea "x"
type textarea "6:10am to P"
type textarea "x"
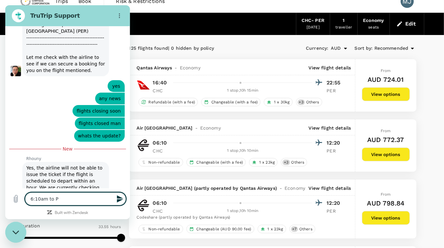
type textarea "6:10am to Pe"
type textarea "x"
type textarea "6:10am to Per"
type textarea "x"
type textarea "6:10am to Pert"
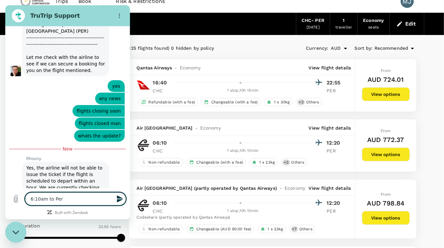
type textarea "x"
type textarea "6:10am to [GEOGRAPHIC_DATA]"
type textarea "x"
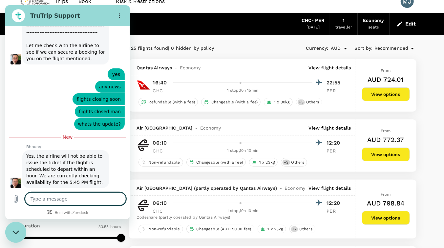
type textarea "x"
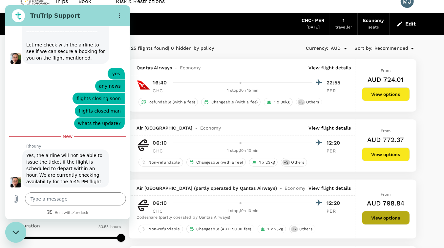
click at [374, 216] on button "View options" at bounding box center [386, 218] width 48 height 14
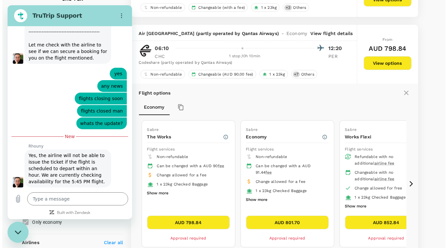
scroll to position [161, 0]
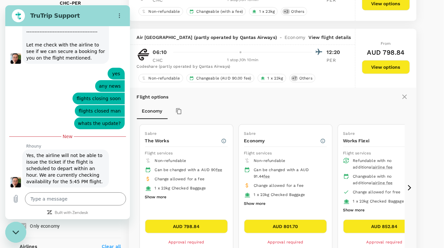
click at [324, 36] on p "View flight details" at bounding box center [329, 37] width 42 height 7
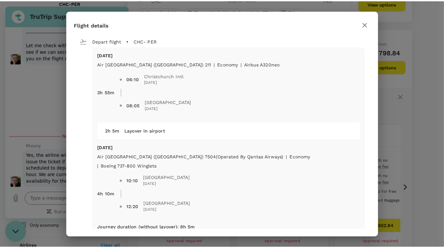
scroll to position [0, 0]
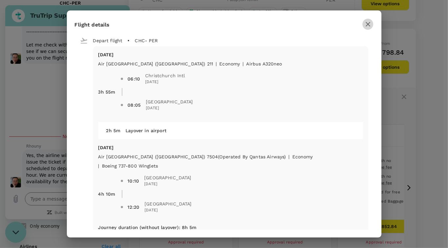
click at [368, 25] on icon "button" at bounding box center [368, 24] width 8 height 8
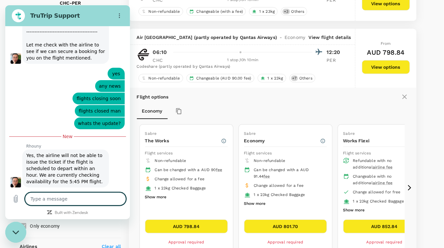
click at [67, 197] on textarea at bounding box center [75, 199] width 101 height 13
type textarea "n"
type textarea "x"
type textarea "nz"
type textarea "x"
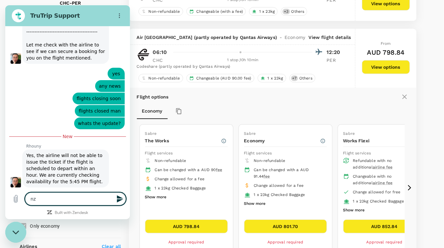
type textarea "nz"
type textarea "x"
type textarea "nz 2"
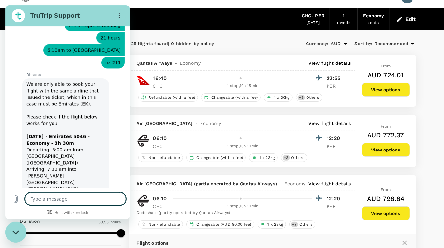
scroll to position [0, 0]
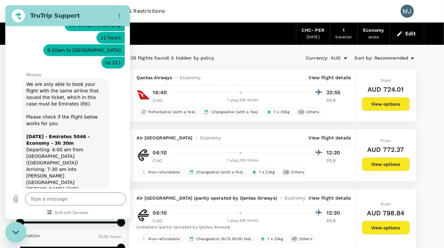
click at [11, 233] on div "Close messaging window" at bounding box center [16, 233] width 20 height 20
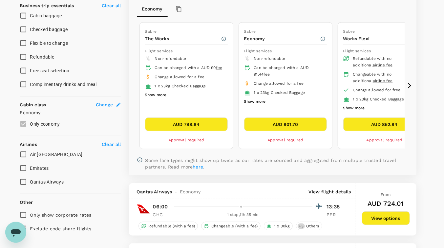
scroll to position [264, 0]
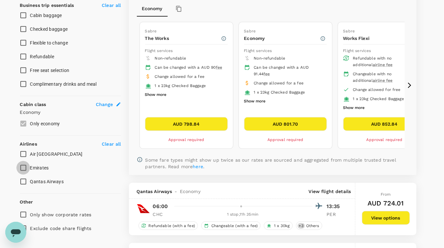
click at [26, 167] on input "Emirates" at bounding box center [23, 168] width 14 height 14
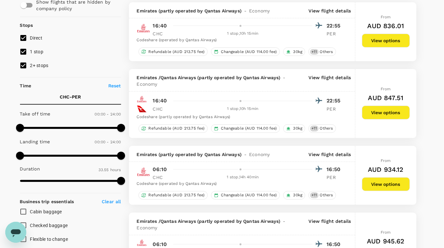
scroll to position [0, 0]
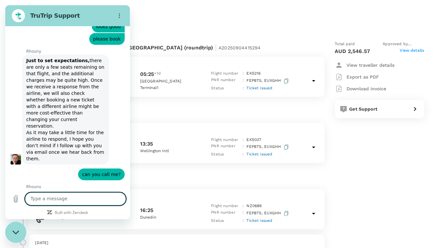
scroll to position [1020, 0]
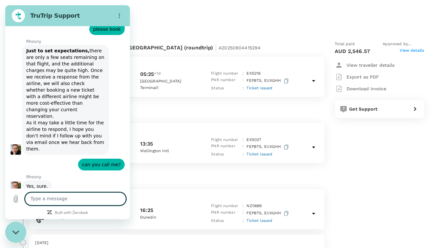
click at [40, 241] on p "Friday, 12 Sep 2025" at bounding box center [176, 243] width 282 height 7
click at [35, 201] on textarea at bounding box center [75, 199] width 101 height 13
type textarea "hi"
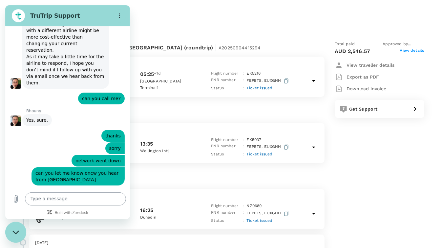
scroll to position [1136, 0]
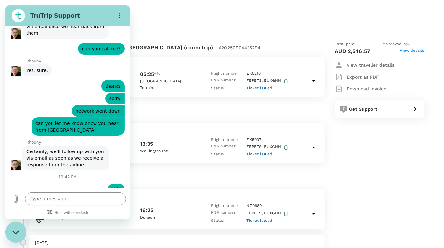
click at [100, 10] on div "TruTrip Support" at bounding box center [59, 15] width 101 height 13
click at [124, 15] on button "Options menu" at bounding box center [119, 15] width 13 height 13
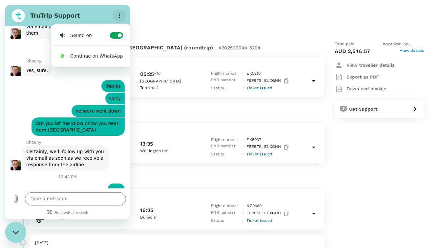
click at [124, 15] on button "Options menu" at bounding box center [119, 15] width 13 height 13
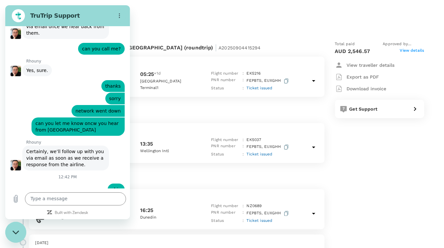
click at [18, 241] on div "Close messaging window" at bounding box center [16, 233] width 20 height 20
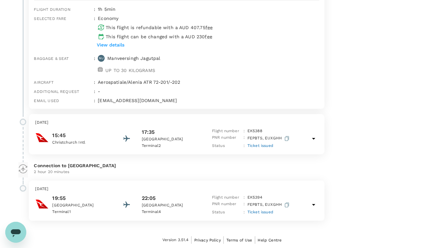
scroll to position [280, 0]
click at [85, 133] on p "15:45" at bounding box center [81, 136] width 59 height 8
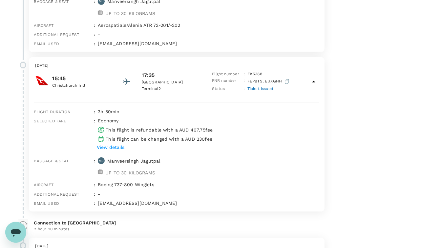
scroll to position [338, 0]
click at [110, 148] on p "View details" at bounding box center [111, 147] width 28 height 7
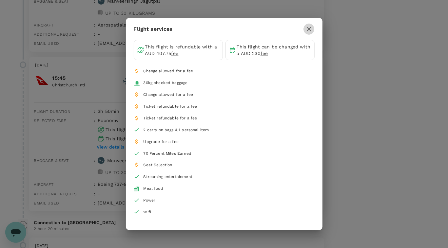
click at [307, 33] on icon "button" at bounding box center [309, 29] width 8 height 8
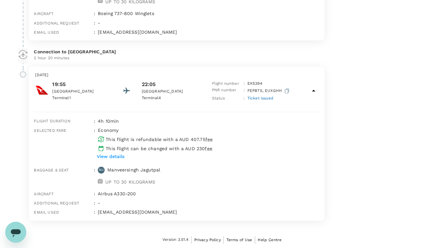
scroll to position [508, 0]
click at [117, 158] on p "View details" at bounding box center [111, 157] width 28 height 7
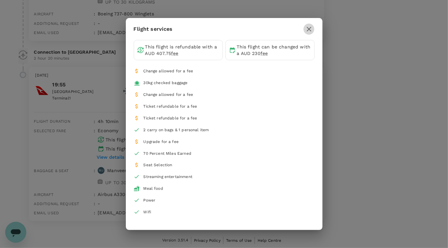
click at [308, 30] on icon "button" at bounding box center [309, 29] width 5 height 5
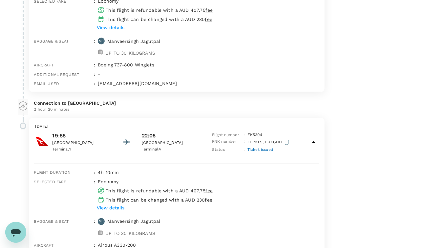
scroll to position [509, 0]
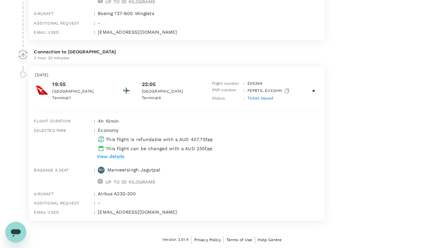
click at [18, 229] on icon "Open messaging window" at bounding box center [16, 233] width 10 height 8
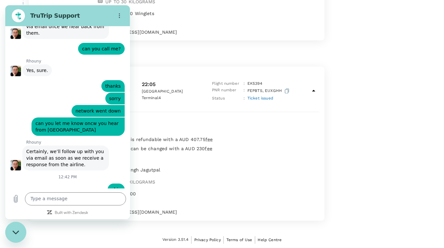
scroll to position [0, 0]
type input "manveersingh jagutpal"
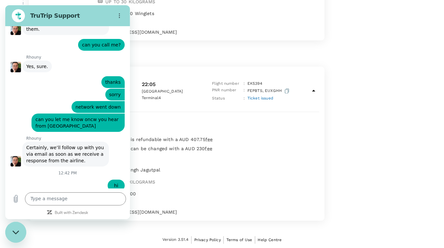
type input "[PERSON_NAME][EMAIL_ADDRESS][DOMAIN_NAME]"
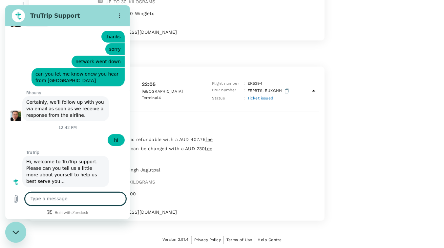
scroll to position [1187, 0]
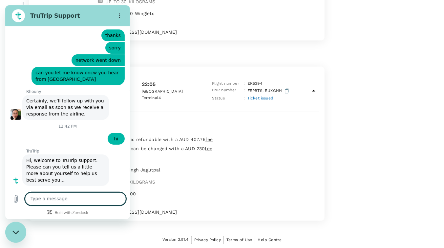
type textarea "i"
type textarea "Hi is there any updates about my last request?"
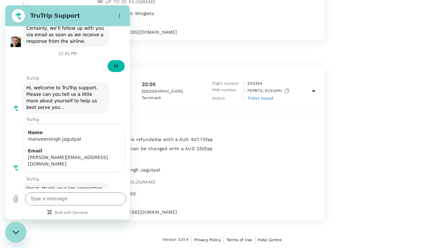
scroll to position [1260, 0]
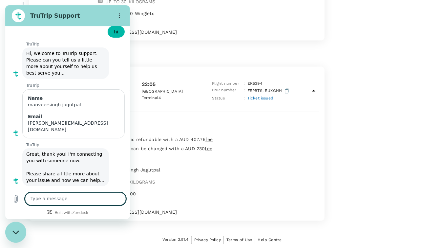
scroll to position [1295, 0]
click at [74, 204] on textarea at bounding box center [75, 199] width 101 height 13
type textarea "do you whats the eta?"
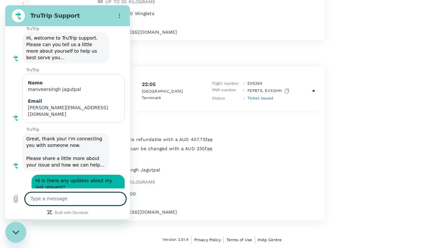
scroll to position [1311, 0]
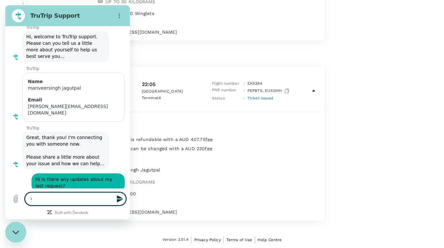
type textarea "i"
type textarea "not ideal for me to wait until last minute"
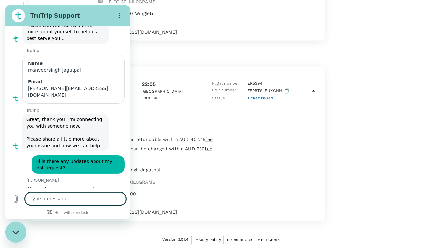
scroll to position [1330, 0]
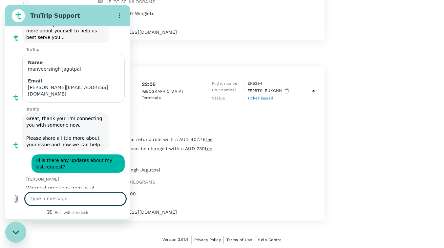
type textarea "i"
click at [11, 240] on figure at bounding box center [10, 245] width 10 height 10
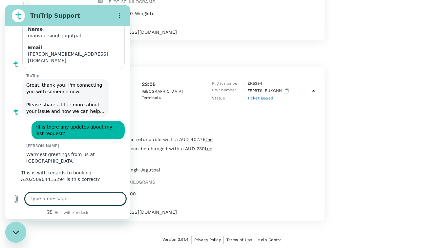
scroll to position [1365, 0]
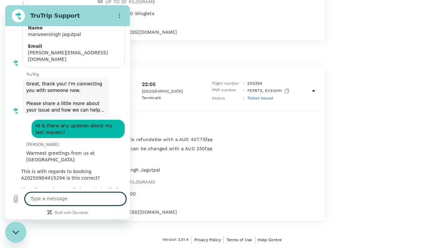
click at [57, 203] on textarea at bounding box center [75, 199] width 101 height 13
type textarea "ok will wait"
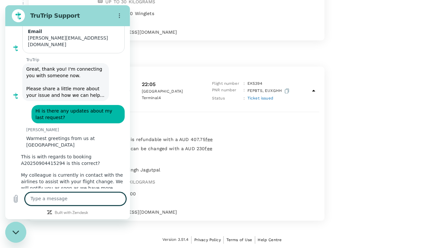
scroll to position [1381, 0]
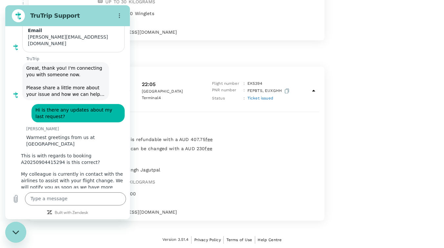
click at [180, 26] on div "A20250904415294@travel.trutrip.co" at bounding box center [207, 30] width 224 height 9
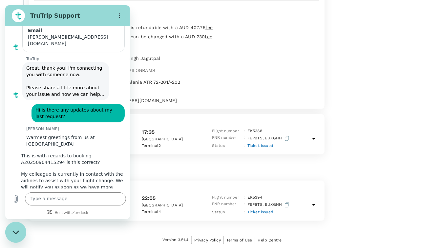
scroll to position [1409, 0]
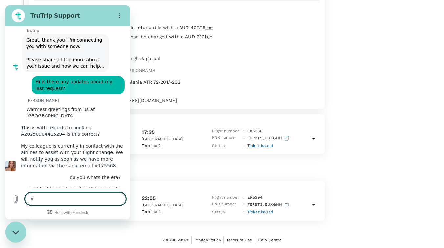
type textarea "no"
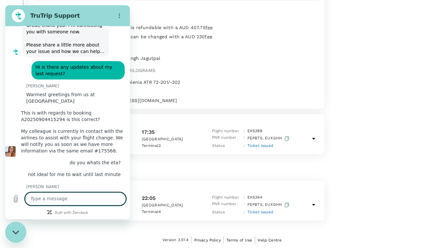
scroll to position [1425, 0]
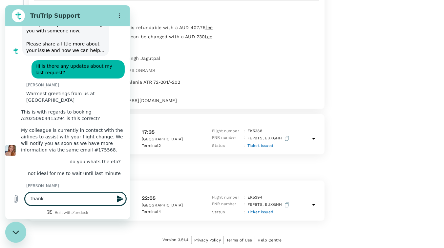
type textarea "thanka"
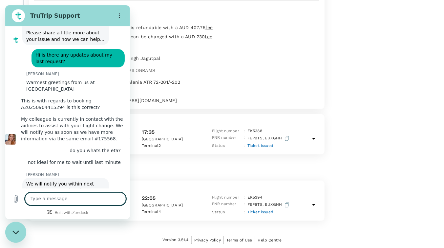
scroll to position [1437, 0]
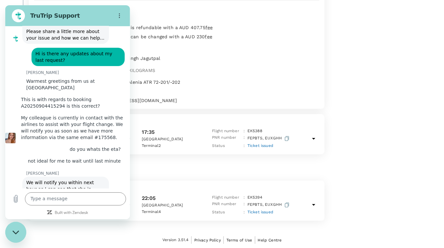
click at [14, 240] on div "Close messaging window" at bounding box center [16, 233] width 20 height 20
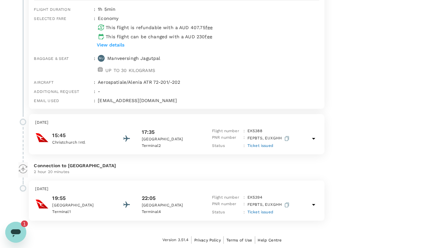
scroll to position [0, 0]
click at [19, 229] on icon "Open messaging window, 1 unread message" at bounding box center [16, 233] width 12 height 12
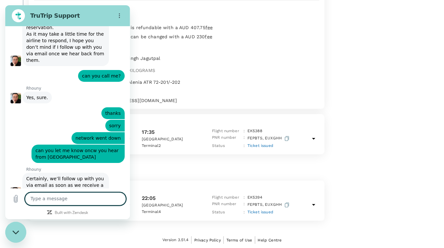
scroll to position [1054, 0]
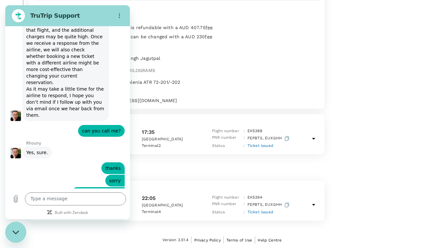
click at [15, 241] on div "Close messaging window" at bounding box center [16, 233] width 20 height 20
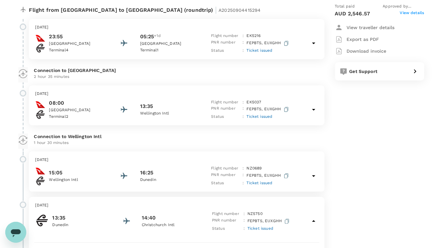
scroll to position [0, 0]
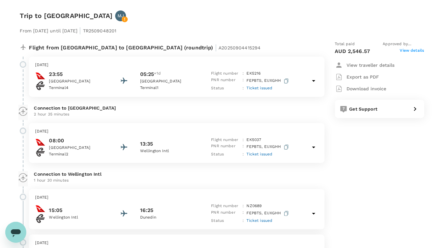
click at [22, 109] on icon at bounding box center [23, 111] width 10 height 11
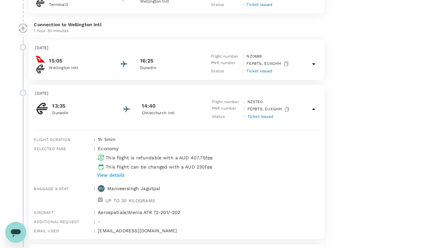
scroll to position [150, 0]
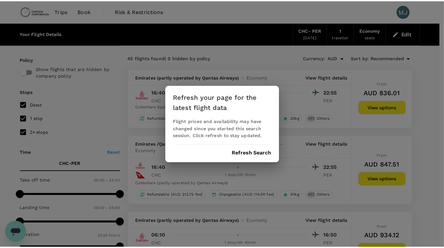
scroll to position [758, 0]
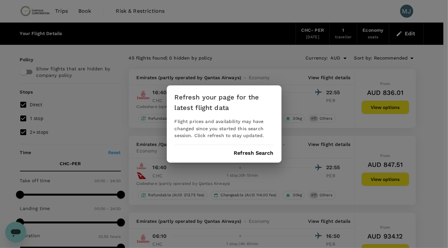
click at [242, 148] on div "Refresh your page for the latest flight data Flight prices and availability may…" at bounding box center [224, 125] width 115 height 78
click at [240, 155] on button "Refresh Search" at bounding box center [254, 153] width 40 height 6
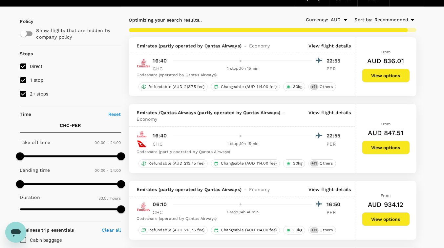
scroll to position [24, 0]
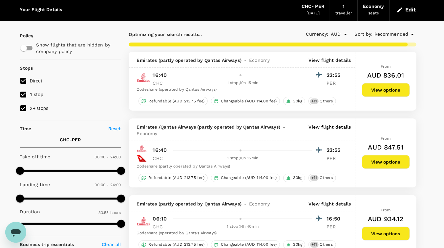
click at [413, 35] on icon at bounding box center [412, 34] width 8 height 8
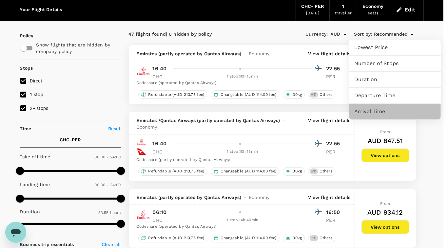
click at [381, 113] on span "Arrival Time" at bounding box center [394, 112] width 81 height 8
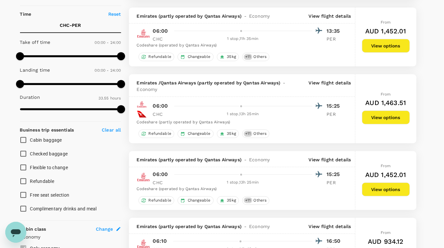
scroll to position [241, 0]
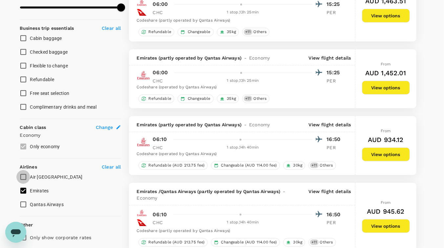
click at [23, 181] on input "Air New Zealand" at bounding box center [23, 177] width 14 height 14
checkbox input "true"
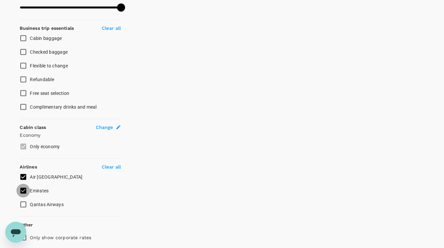
click at [23, 188] on input "Emirates" at bounding box center [23, 191] width 14 height 14
checkbox input "false"
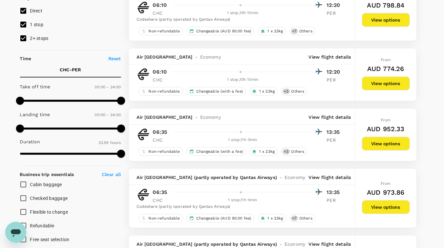
scroll to position [0, 0]
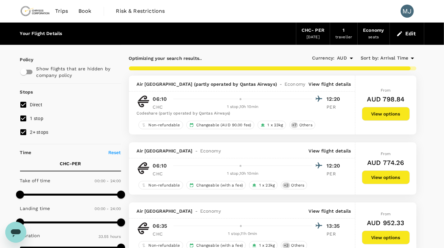
click at [327, 85] on p "View flight details" at bounding box center [329, 84] width 42 height 7
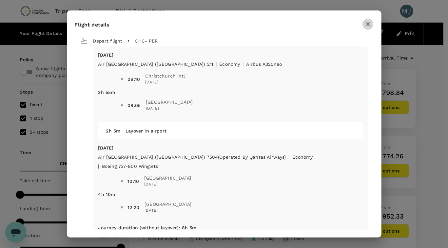
click at [369, 24] on icon "button" at bounding box center [368, 24] width 8 height 8
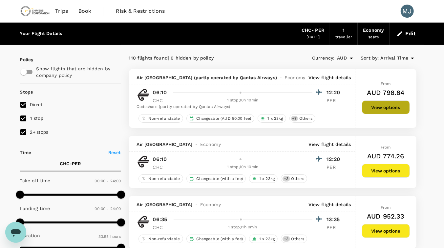
click at [385, 109] on button "View options" at bounding box center [386, 108] width 48 height 14
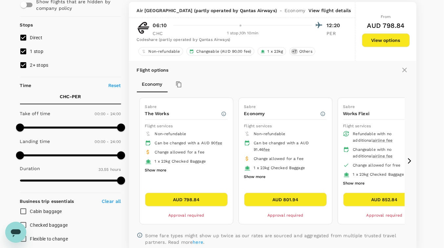
scroll to position [69, 0]
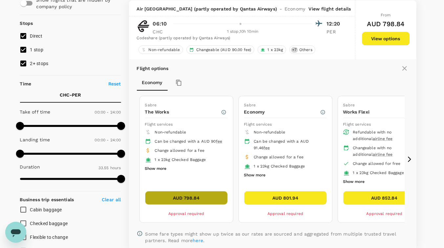
click at [217, 200] on button "AUD 798.84" at bounding box center [186, 198] width 83 height 14
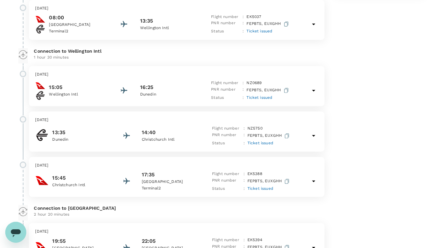
scroll to position [166, 0]
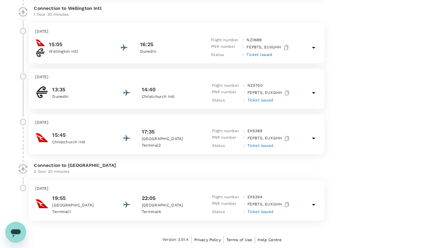
click at [315, 138] on icon at bounding box center [313, 139] width 8 height 8
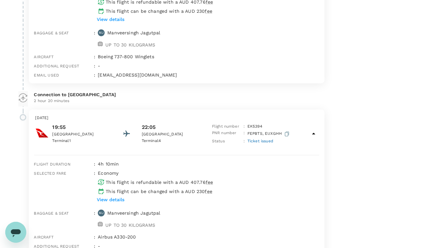
scroll to position [395, 0]
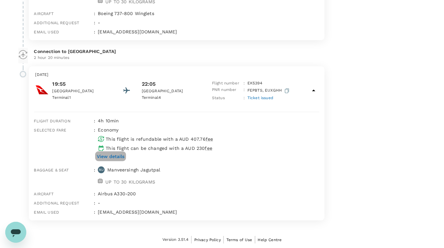
click at [122, 158] on p "View details" at bounding box center [111, 156] width 28 height 7
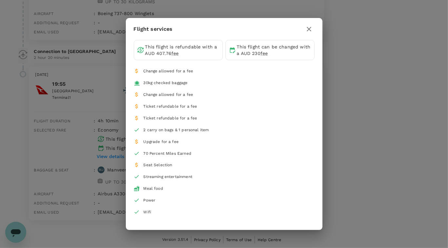
click at [155, 191] on div "Meal food" at bounding box center [154, 189] width 20 height 7
click at [306, 30] on icon "button" at bounding box center [309, 29] width 8 height 8
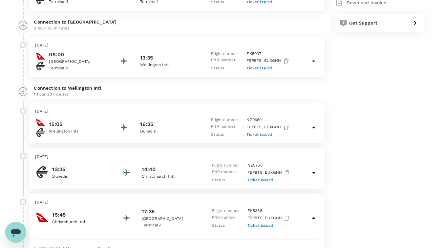
scroll to position [0, 0]
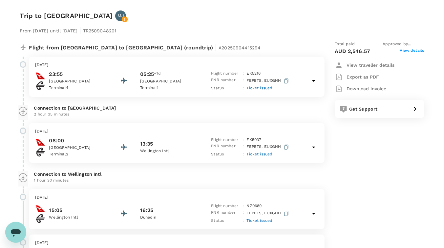
click at [9, 236] on div "Open messaging window" at bounding box center [16, 233] width 20 height 20
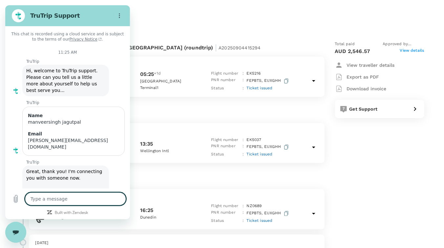
scroll to position [1455, 0]
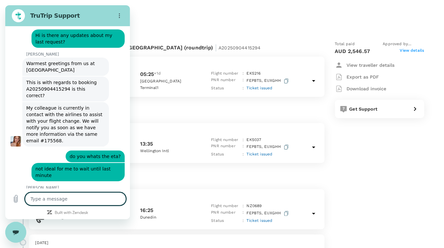
click at [68, 202] on textarea at bounding box center [75, 199] width 101 height 13
